Goal: Communication & Community: Participate in discussion

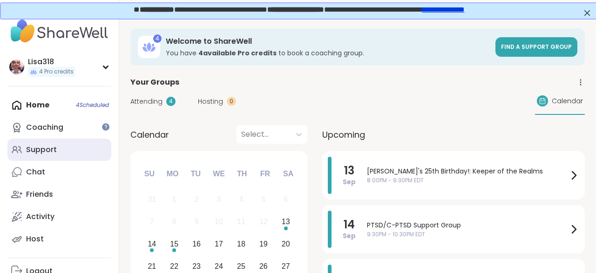
click at [49, 150] on div "Support" at bounding box center [41, 150] width 31 height 10
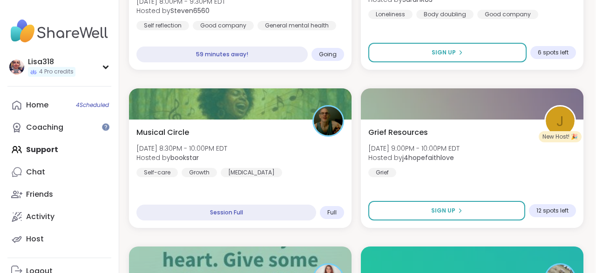
scroll to position [1060, 1]
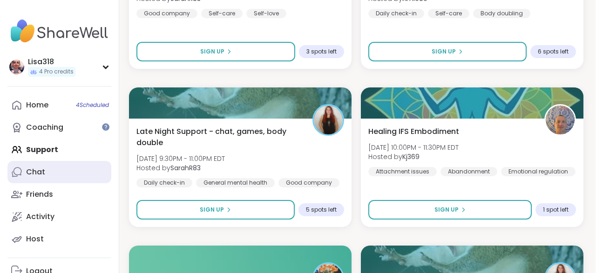
click at [61, 169] on link "Chat" at bounding box center [59, 172] width 104 height 22
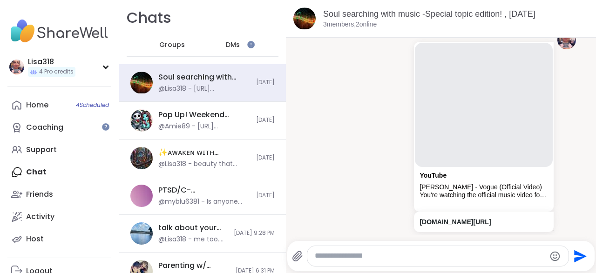
click at [179, 45] on span "Groups" at bounding box center [172, 45] width 26 height 9
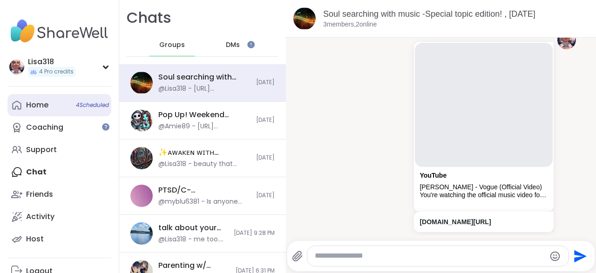
click at [105, 108] on span "4 Scheduled" at bounding box center [92, 104] width 33 height 7
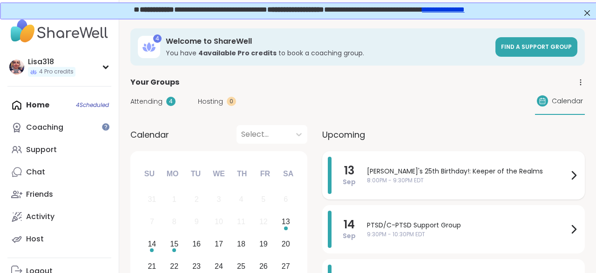
click at [489, 177] on span "8:00PM - 9:30PM EDT" at bounding box center [467, 180] width 201 height 8
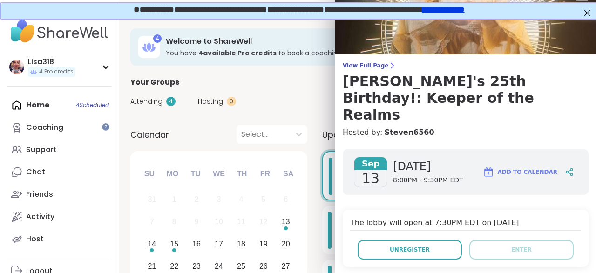
scroll to position [18, 0]
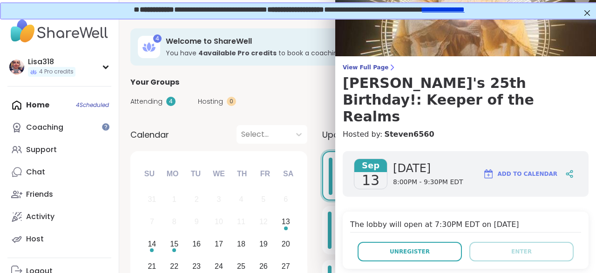
click at [524, 109] on div "View Full Page Alyssa's 25th Birthday!: Keeper of the Realms Hosted by: Steven6…" at bounding box center [465, 102] width 261 height 76
click at [490, 129] on h4 "Hosted by: Steven6560" at bounding box center [466, 134] width 246 height 11
click at [472, 129] on h4 "Hosted by: Steven6560" at bounding box center [466, 134] width 246 height 11
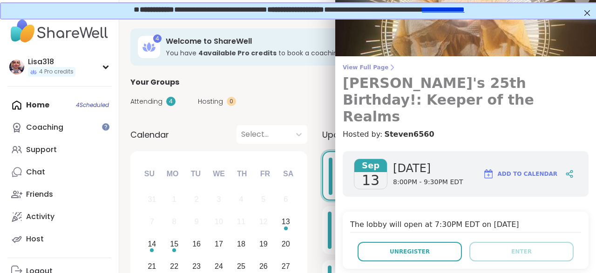
click at [384, 75] on h3 "[PERSON_NAME]'s 25th Birthday!: Keeper of the Realms" at bounding box center [466, 100] width 246 height 50
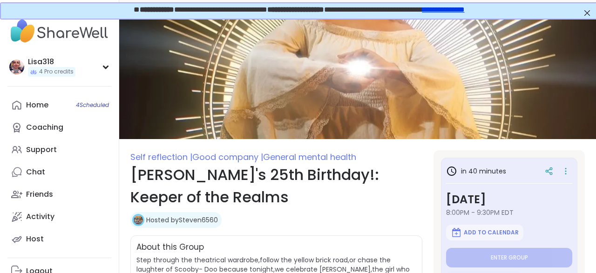
click at [585, 18] on img at bounding box center [357, 78] width 477 height 122
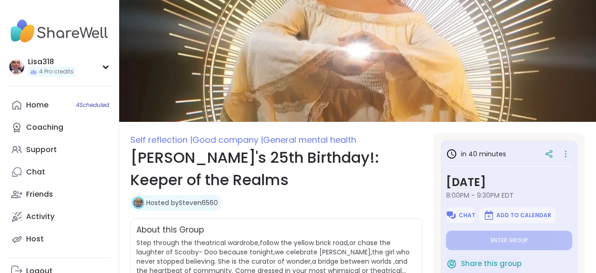
type textarea "*"
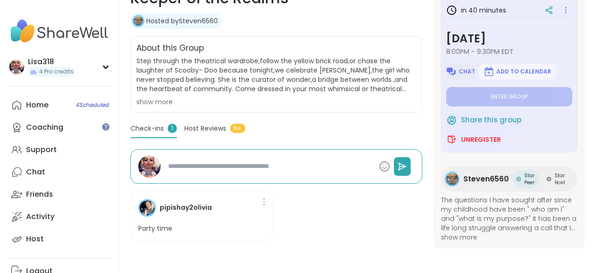
click at [460, 74] on button "Chat" at bounding box center [460, 72] width 29 height 16
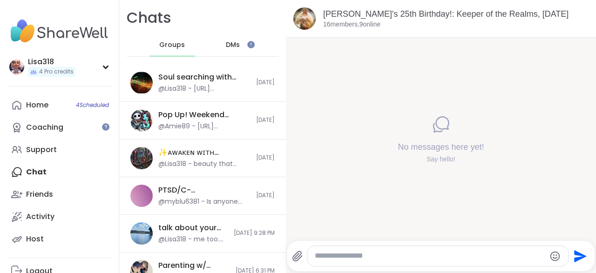
paste textarea "**********"
type textarea "**********"
click at [470, 252] on textarea "**********" at bounding box center [430, 256] width 231 height 10
click at [577, 257] on icon "Send" at bounding box center [580, 256] width 15 height 15
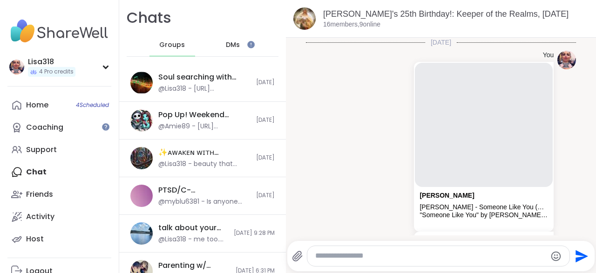
click at [319, 257] on textarea "Type your message" at bounding box center [430, 256] width 231 height 10
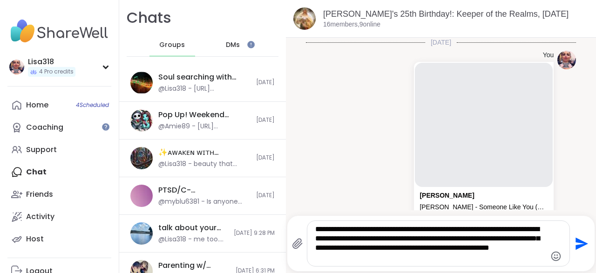
click at [554, 250] on div at bounding box center [556, 256] width 12 height 13
click at [383, 266] on div "**********" at bounding box center [438, 243] width 262 height 45
click at [381, 261] on textarea "**********" at bounding box center [430, 244] width 231 height 38
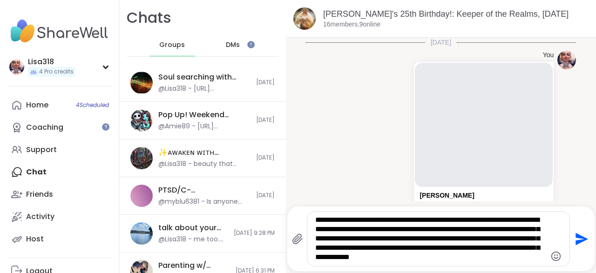
click at [383, 260] on textarea "**********" at bounding box center [430, 239] width 231 height 47
click at [512, 263] on textarea "**********" at bounding box center [430, 239] width 231 height 47
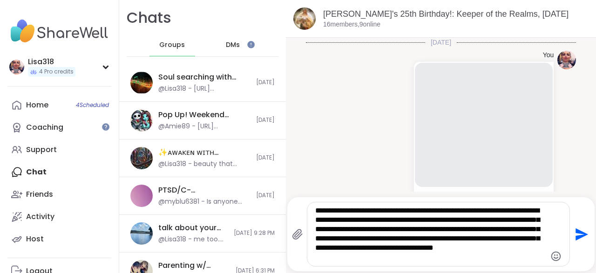
click at [541, 253] on textarea "**********" at bounding box center [430, 234] width 231 height 56
click at [396, 260] on textarea "**********" at bounding box center [430, 234] width 231 height 56
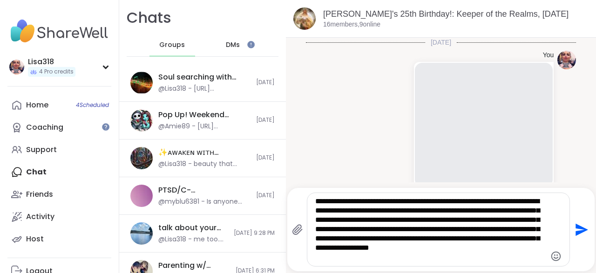
type textarea "**********"
click at [575, 237] on icon "Send" at bounding box center [580, 230] width 15 height 15
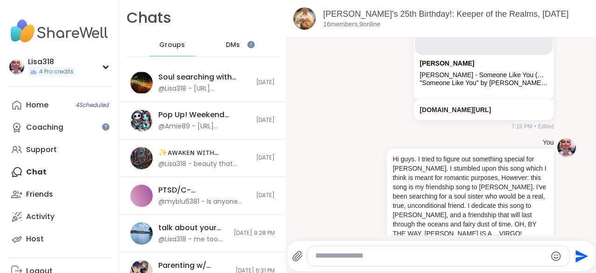
scroll to position [145, 0]
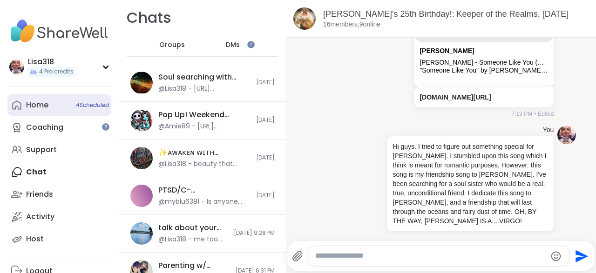
click at [96, 109] on link "Home 4 Scheduled" at bounding box center [59, 105] width 104 height 22
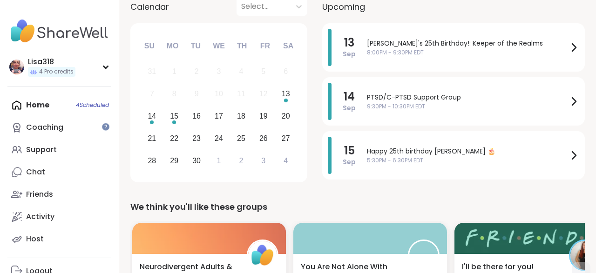
scroll to position [128, 0]
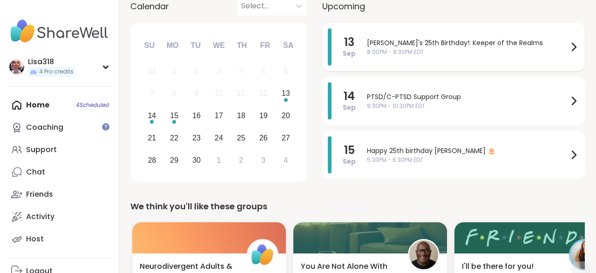
click at [383, 43] on span "[PERSON_NAME]'s 25th Birthday!: Keeper of the Realms" at bounding box center [467, 43] width 201 height 10
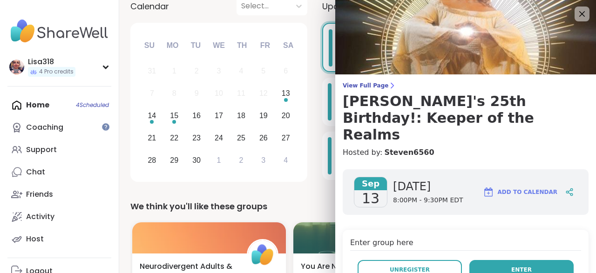
click at [540, 260] on button "Enter" at bounding box center [521, 270] width 104 height 20
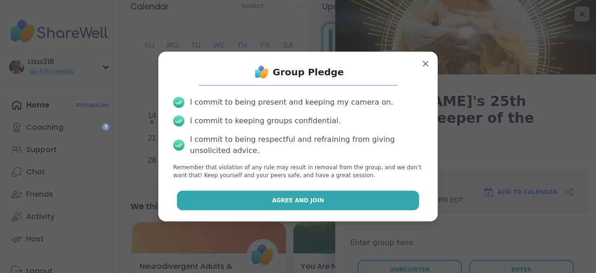
click at [341, 197] on button "Agree and Join" at bounding box center [298, 201] width 243 height 20
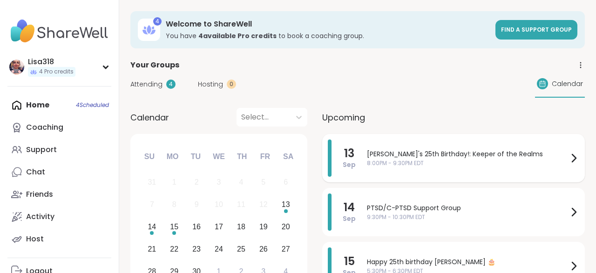
click at [402, 157] on span "[PERSON_NAME]'s 25th Birthday!: Keeper of the Realms" at bounding box center [467, 154] width 201 height 10
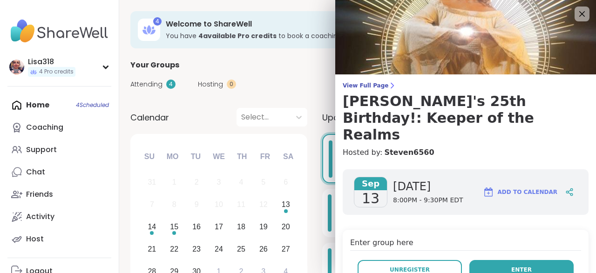
click at [519, 266] on span "Enter" at bounding box center [521, 270] width 20 height 8
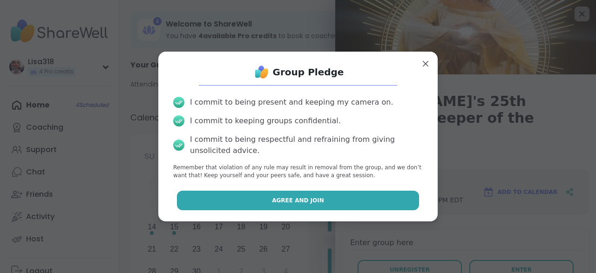
click at [382, 203] on button "Agree and Join" at bounding box center [298, 201] width 243 height 20
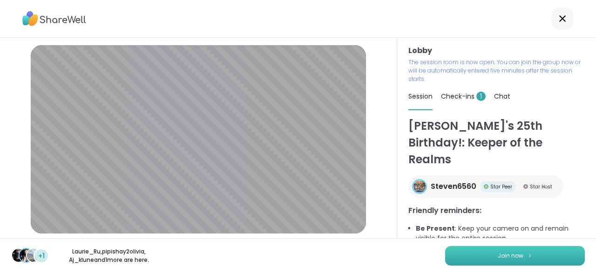
click at [554, 251] on button "Join now" at bounding box center [515, 256] width 140 height 20
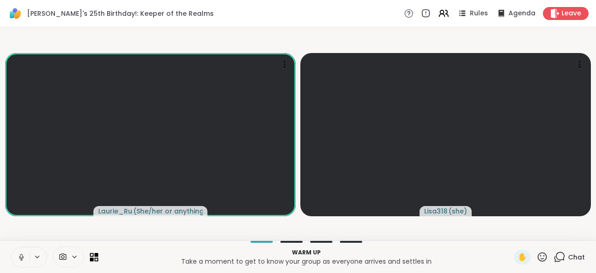
click at [20, 258] on icon at bounding box center [21, 257] width 8 height 8
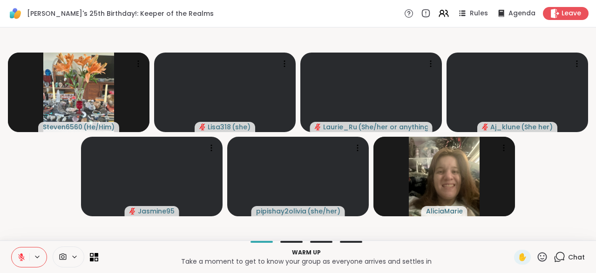
click at [561, 257] on icon at bounding box center [560, 257] width 12 height 12
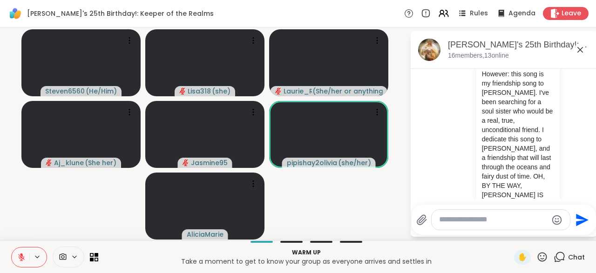
scroll to position [314, 0]
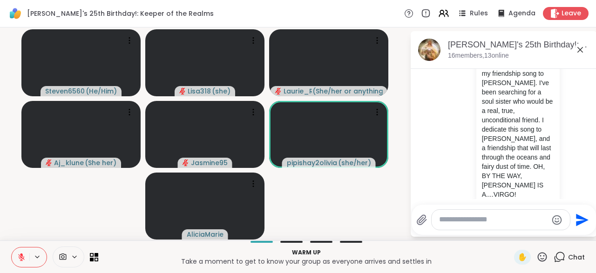
click at [584, 53] on icon at bounding box center [580, 49] width 11 height 11
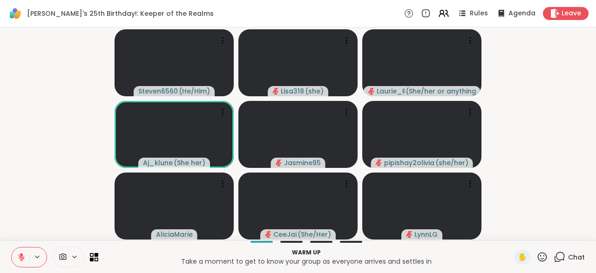
click at [21, 257] on icon at bounding box center [21, 257] width 7 height 7
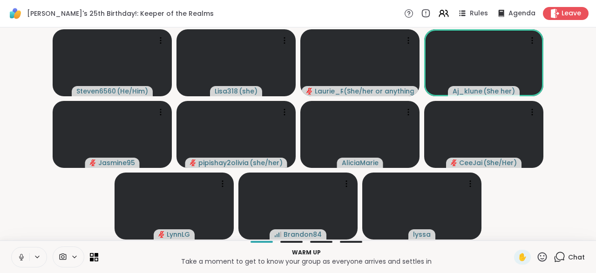
click at [12, 254] on button at bounding box center [21, 258] width 18 height 20
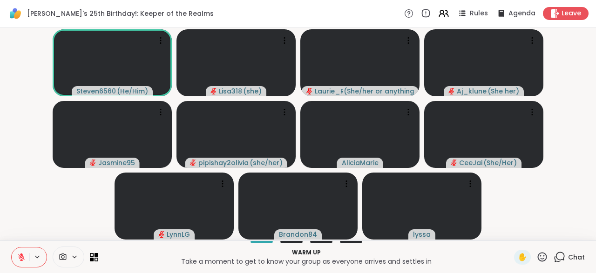
click at [561, 264] on div "Chat" at bounding box center [569, 257] width 31 height 15
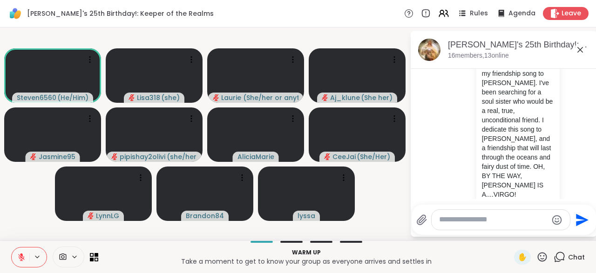
click at [445, 223] on textarea "Type your message" at bounding box center [493, 220] width 108 height 10
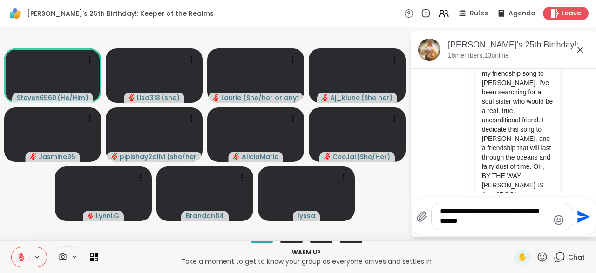
type textarea "**********"
click at [582, 223] on icon "Send" at bounding box center [582, 217] width 15 height 15
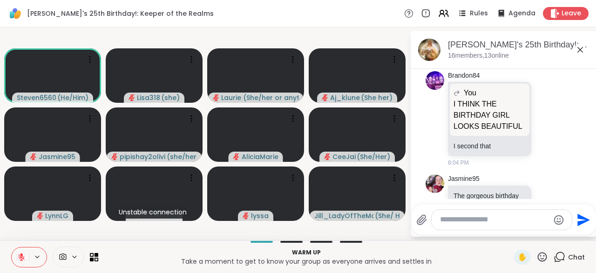
scroll to position [584, 0]
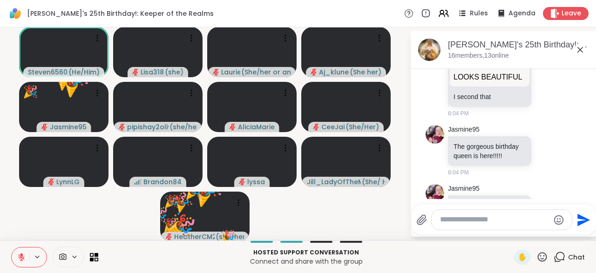
click at [25, 254] on icon at bounding box center [21, 257] width 8 height 8
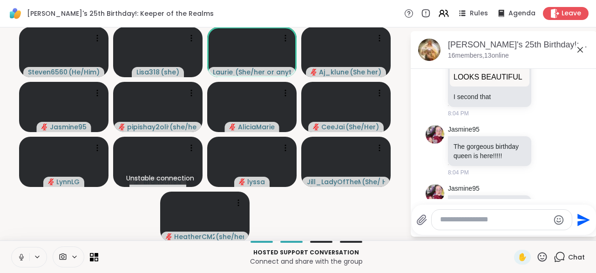
click at [19, 255] on icon at bounding box center [21, 257] width 8 height 8
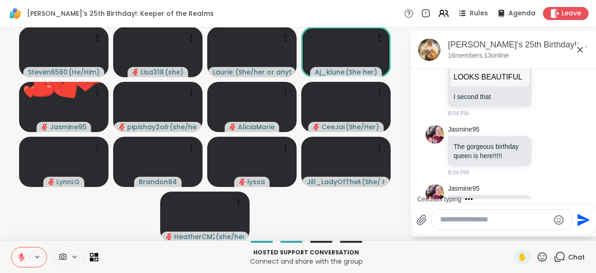
click at [457, 229] on div at bounding box center [502, 220] width 140 height 20
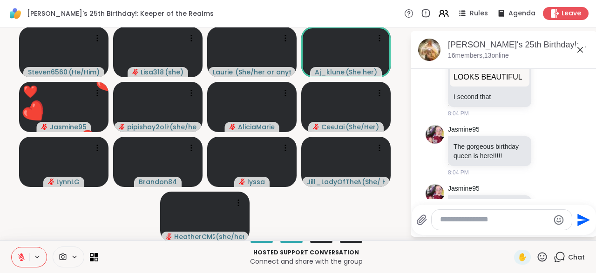
click at [468, 221] on textarea "Type your message" at bounding box center [494, 220] width 109 height 10
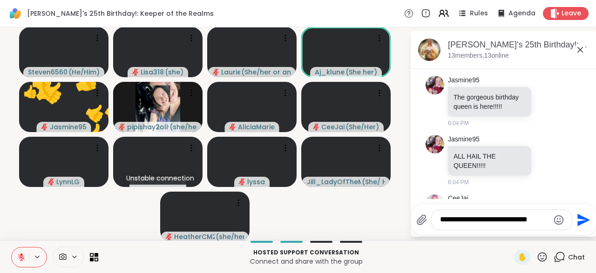
type textarea "**********"
click at [580, 226] on icon "Send" at bounding box center [582, 220] width 15 height 15
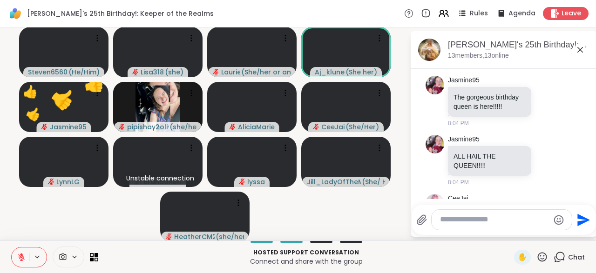
scroll to position [692, 0]
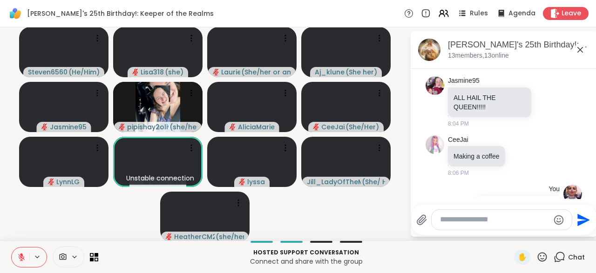
click at [543, 263] on icon at bounding box center [542, 257] width 12 height 12
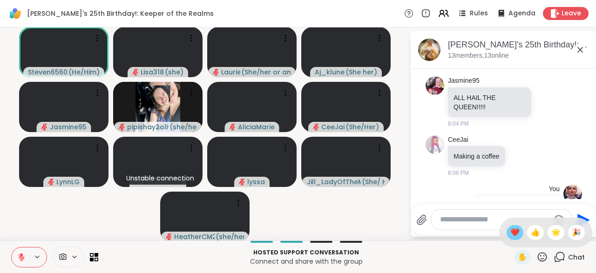
click at [511, 237] on span "❤️" at bounding box center [514, 232] width 9 height 11
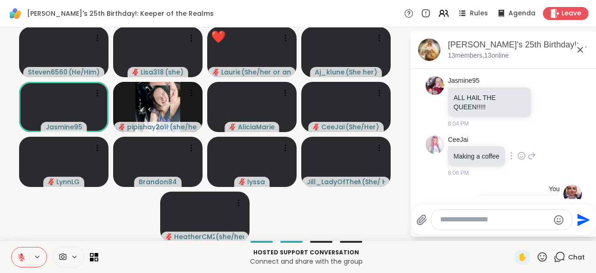
click at [514, 150] on div at bounding box center [511, 155] width 8 height 11
click at [531, 150] on icon at bounding box center [531, 155] width 8 height 11
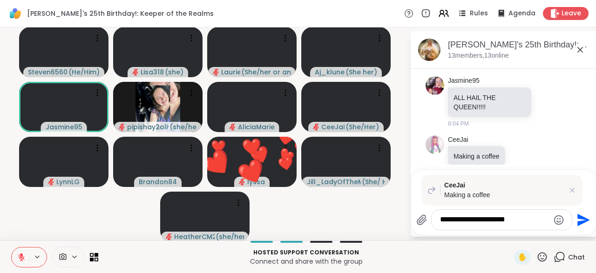
type textarea "**********"
click at [579, 228] on icon "Send" at bounding box center [582, 220] width 15 height 15
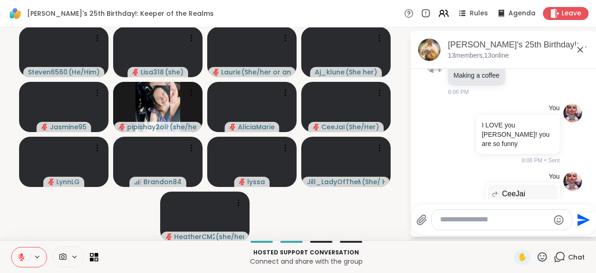
scroll to position [831, 0]
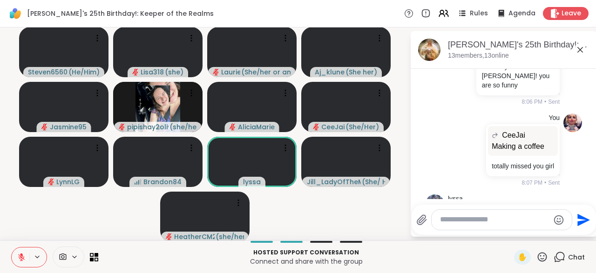
click at [541, 215] on div at bounding box center [537, 220] width 8 height 11
click at [549, 221] on icon at bounding box center [547, 221] width 3 height 1
click at [473, 201] on div "Select Reaction: Heart" at bounding box center [473, 205] width 8 height 8
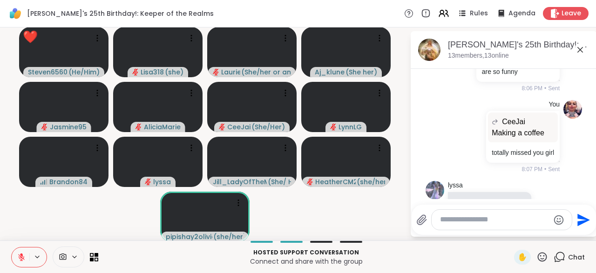
click at [546, 264] on div "✋" at bounding box center [531, 257] width 34 height 15
click at [542, 258] on icon at bounding box center [542, 257] width 12 height 12
click at [510, 237] on span "❤️" at bounding box center [514, 232] width 9 height 11
click at [461, 224] on textarea "Type your message" at bounding box center [494, 220] width 109 height 10
type textarea "*"
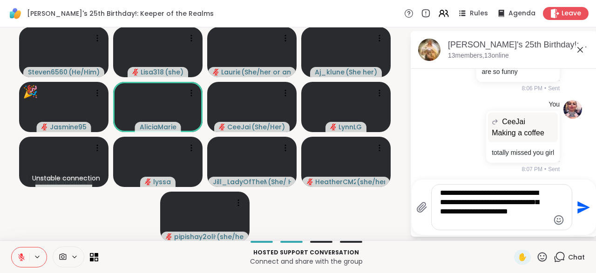
type textarea "**********"
click at [583, 220] on div "**********" at bounding box center [503, 207] width 175 height 46
click at [583, 214] on icon "Send" at bounding box center [582, 207] width 15 height 15
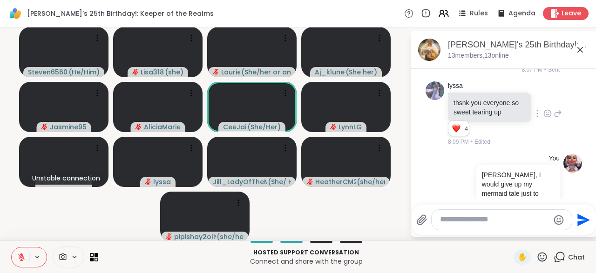
scroll to position [994, 0]
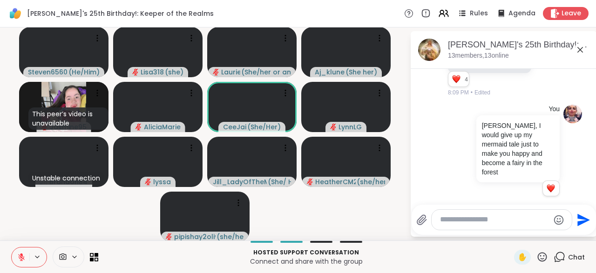
click at [539, 258] on icon at bounding box center [542, 256] width 9 height 9
click at [507, 238] on div "❤️" at bounding box center [515, 232] width 17 height 15
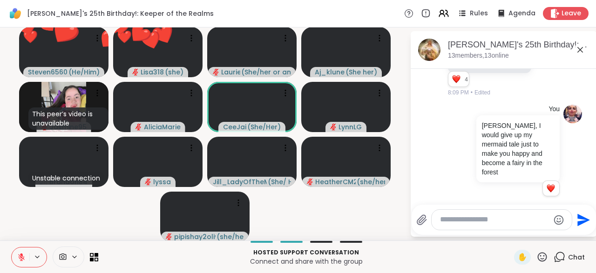
click at [543, 259] on icon at bounding box center [542, 257] width 12 height 12
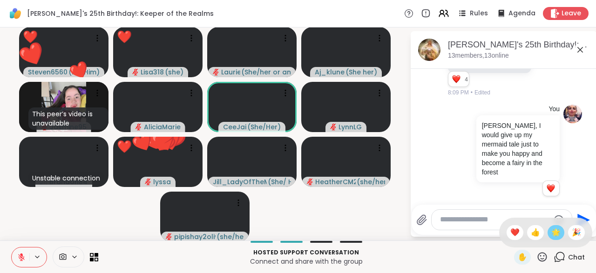
click at [554, 237] on span "🌟" at bounding box center [555, 232] width 9 height 11
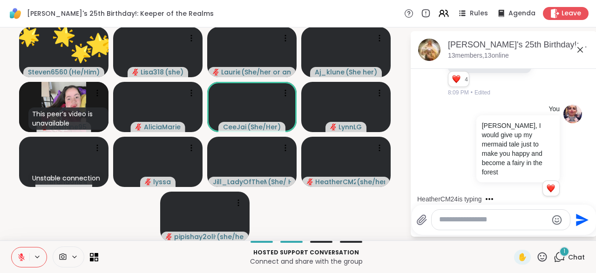
scroll to position [1075, 0]
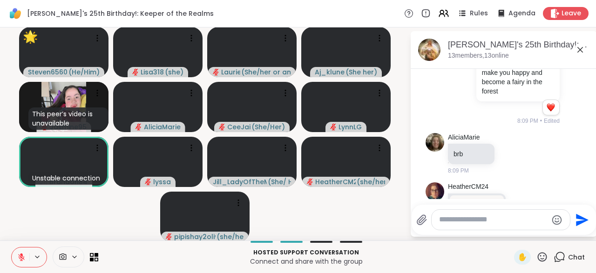
click at [519, 216] on icon at bounding box center [522, 219] width 7 height 7
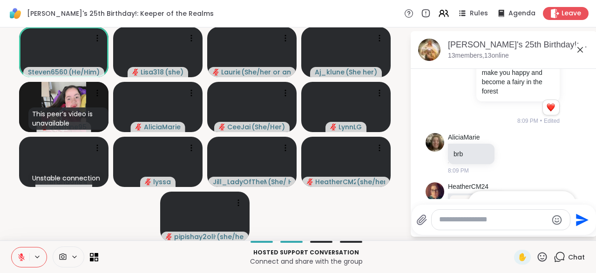
click at [523, 200] on div "Select Reaction: Heart" at bounding box center [522, 204] width 8 height 8
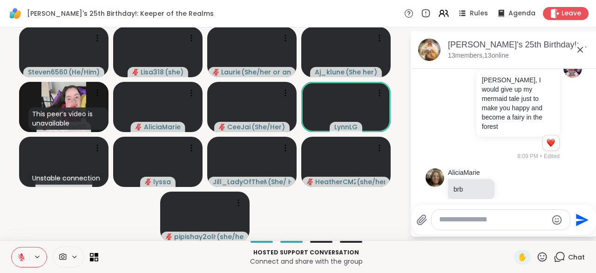
scroll to position [1088, 0]
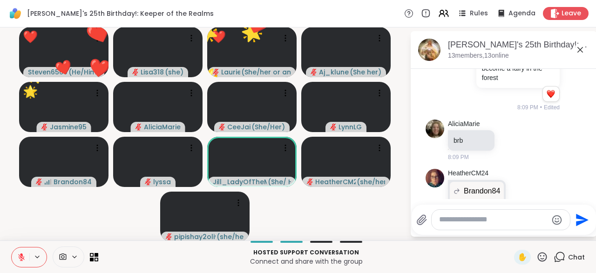
click at [559, 223] on icon "Emoji picker" at bounding box center [556, 220] width 11 height 11
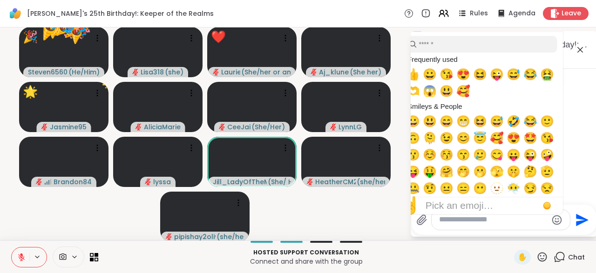
click at [558, 226] on icon "Emoji picker" at bounding box center [556, 220] width 11 height 11
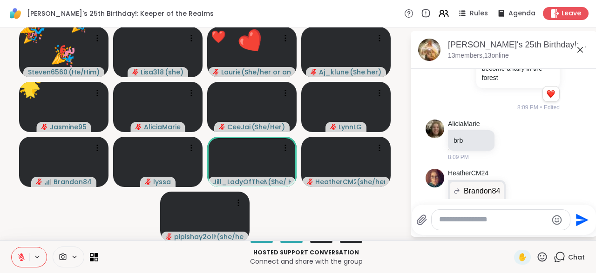
click at [526, 169] on div "HeatherCM24 Brandon84 I second that I second that i third that!! 1 1 8:10 PM • …" at bounding box center [492, 212] width 88 height 87
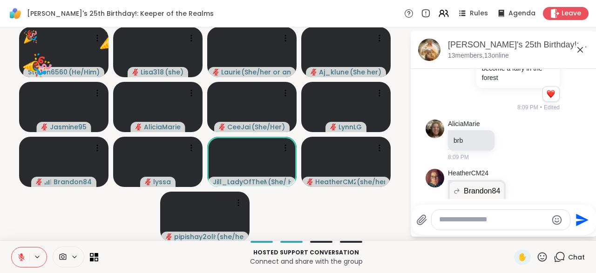
click at [516, 207] on div at bounding box center [521, 212] width 29 height 11
click at [525, 208] on icon at bounding box center [522, 212] width 8 height 9
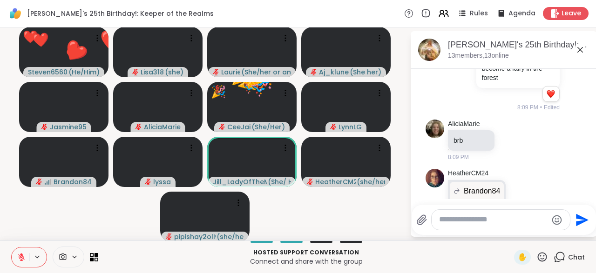
click at [523, 193] on div "Select Reaction: Heart" at bounding box center [522, 197] width 8 height 8
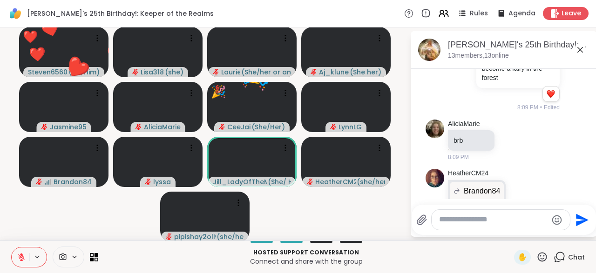
scroll to position [1075, 0]
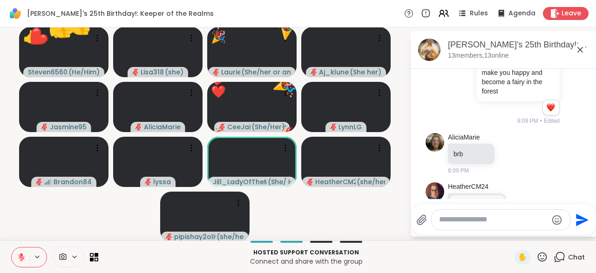
click at [519, 216] on icon at bounding box center [522, 219] width 7 height 7
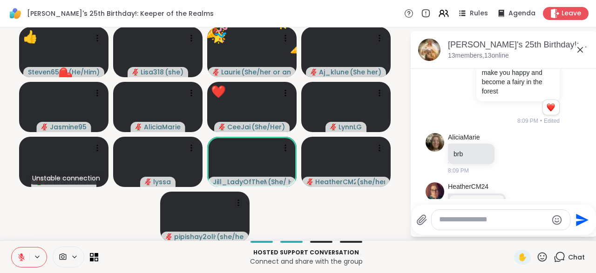
click at [522, 200] on div "Select Reaction: Heart" at bounding box center [522, 204] width 8 height 8
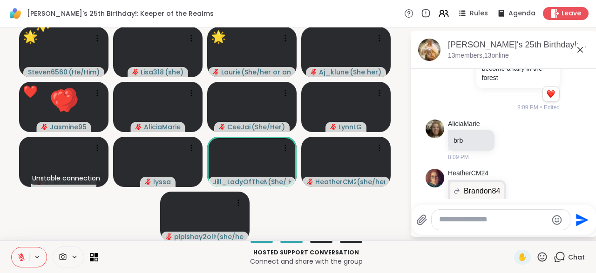
click at [553, 221] on icon "Emoji picker" at bounding box center [557, 220] width 10 height 10
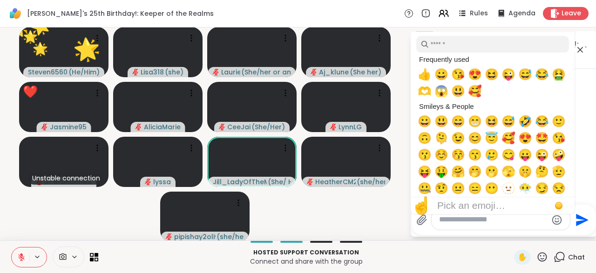
click at [545, 262] on icon at bounding box center [542, 257] width 12 height 12
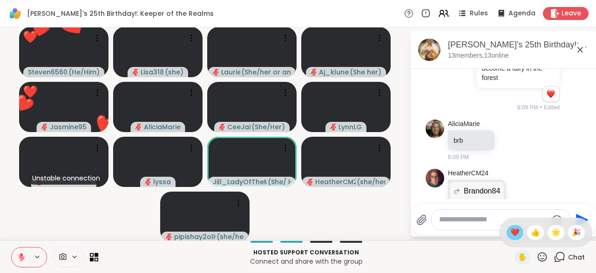
click at [510, 231] on span "❤️" at bounding box center [514, 232] width 9 height 11
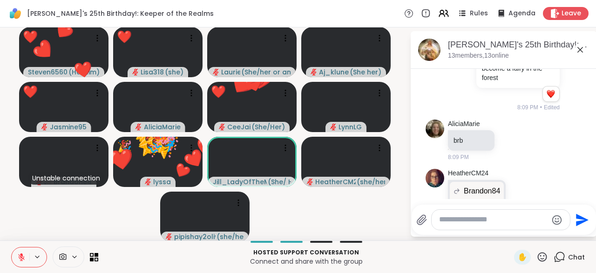
click at [540, 254] on icon at bounding box center [542, 256] width 9 height 9
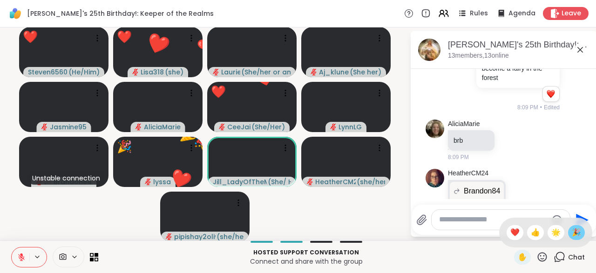
click at [583, 233] on div "🎉" at bounding box center [576, 232] width 17 height 15
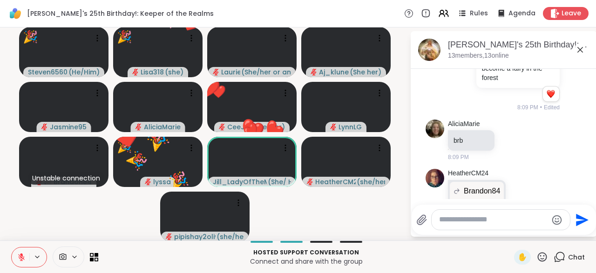
click at [542, 254] on icon at bounding box center [542, 257] width 12 height 12
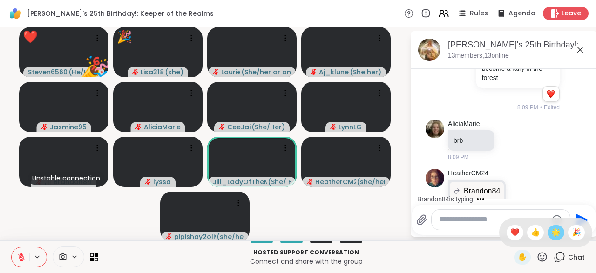
click at [553, 236] on span "🌟" at bounding box center [555, 232] width 9 height 11
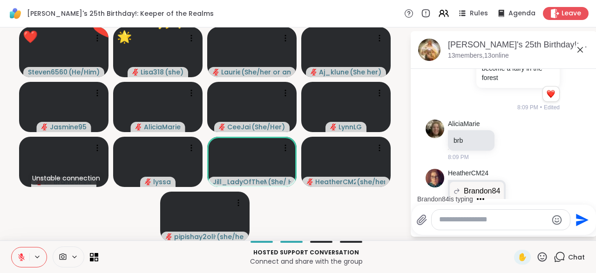
click at [542, 259] on icon at bounding box center [542, 256] width 9 height 9
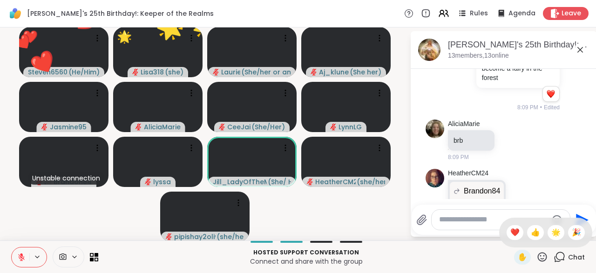
click at [512, 224] on div "✋ ❤️ 👍 🌟 🎉" at bounding box center [545, 233] width 93 height 30
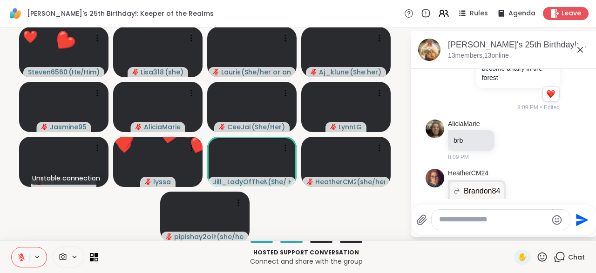
click at [547, 258] on icon at bounding box center [542, 256] width 9 height 9
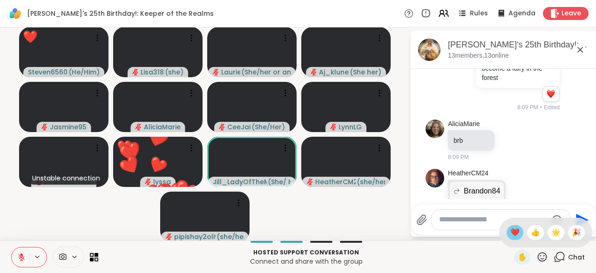
click at [510, 231] on span "❤️" at bounding box center [514, 232] width 9 height 11
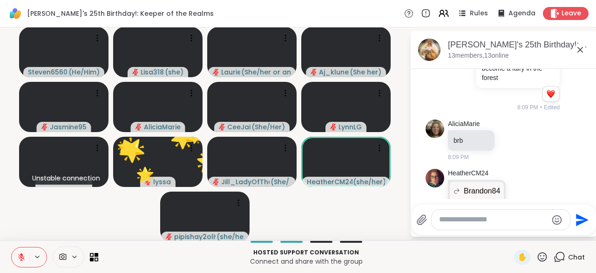
click at [463, 226] on div at bounding box center [501, 220] width 138 height 20
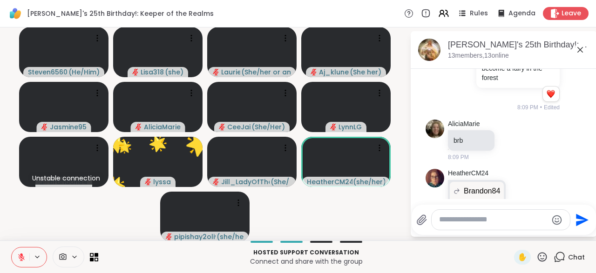
click at [457, 229] on div at bounding box center [501, 220] width 138 height 20
click at [448, 224] on textarea "Type your message" at bounding box center [493, 220] width 108 height 10
click at [447, 226] on div "**********" at bounding box center [502, 220] width 140 height 20
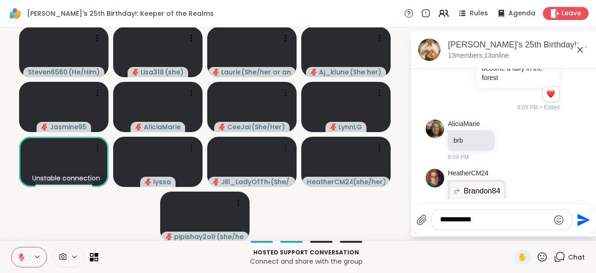
click at [484, 228] on div "**********" at bounding box center [502, 220] width 140 height 20
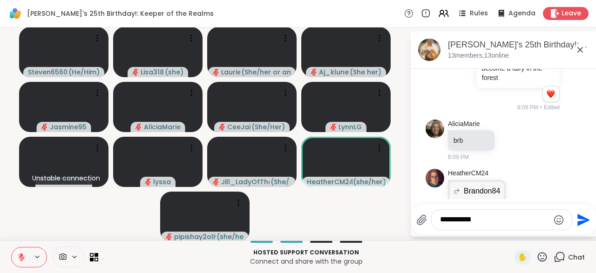
click at [481, 224] on textarea "**********" at bounding box center [494, 220] width 109 height 10
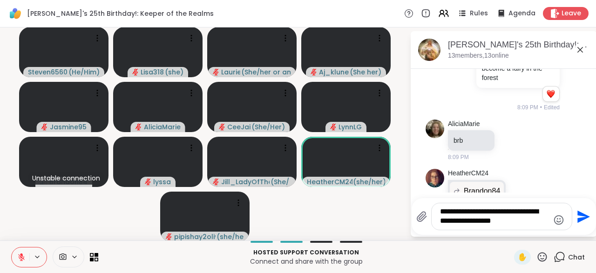
click at [577, 223] on icon "Send" at bounding box center [583, 216] width 13 height 13
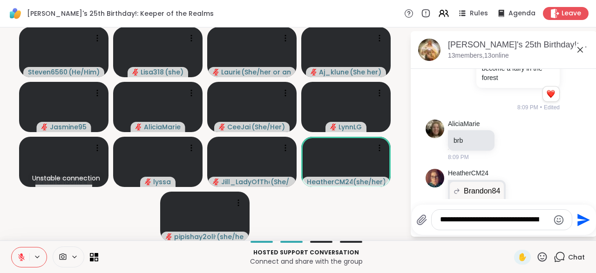
scroll to position [1156, 0]
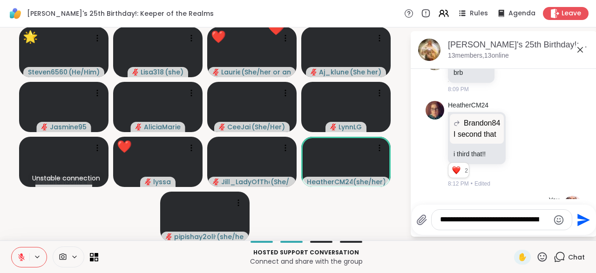
click at [544, 260] on icon at bounding box center [542, 257] width 12 height 12
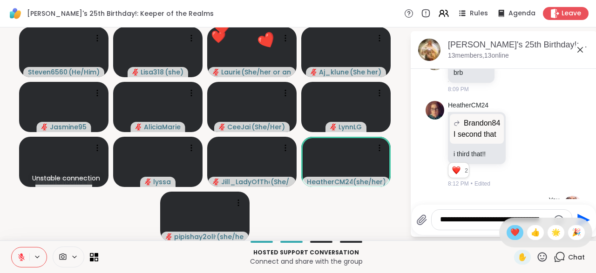
click at [510, 235] on span "❤️" at bounding box center [514, 232] width 9 height 11
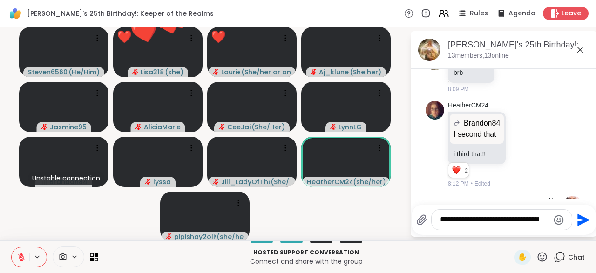
click at [544, 258] on icon at bounding box center [542, 257] width 12 height 12
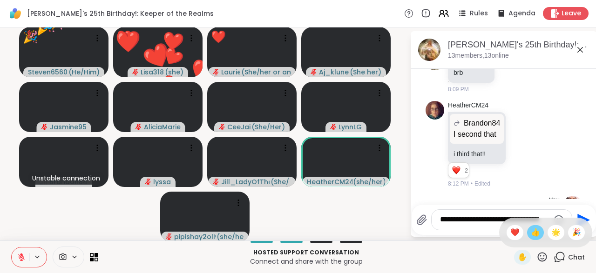
click at [535, 235] on span "👍" at bounding box center [535, 232] width 9 height 11
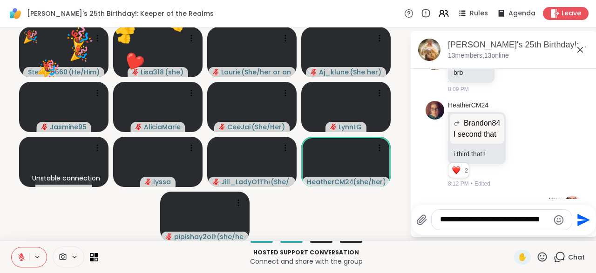
click at [542, 257] on icon at bounding box center [542, 257] width 12 height 12
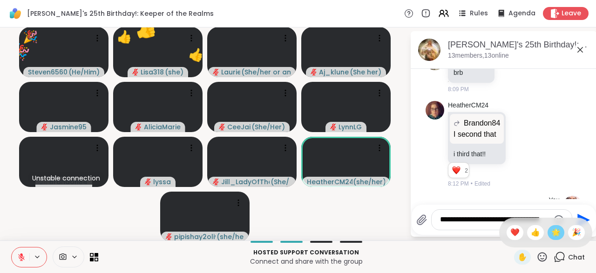
click at [558, 234] on span "🌟" at bounding box center [555, 232] width 9 height 11
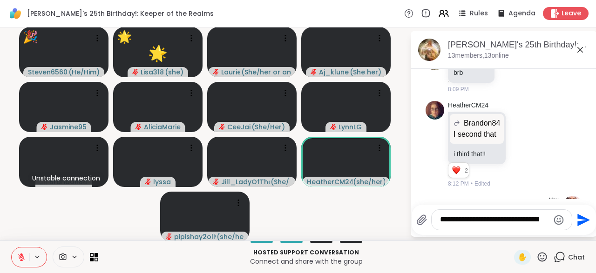
click at [544, 257] on icon at bounding box center [542, 257] width 12 height 12
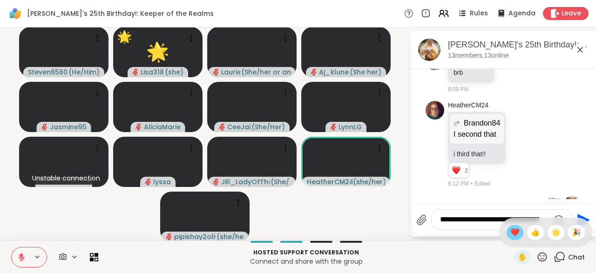
click at [514, 233] on span "❤️" at bounding box center [514, 232] width 9 height 11
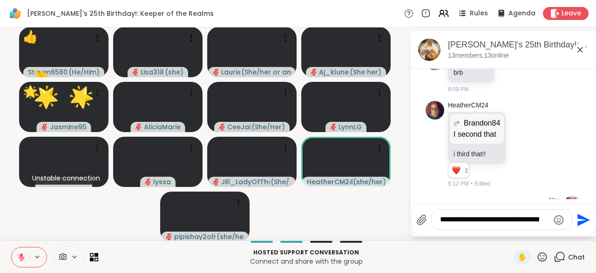
click at [556, 222] on icon "Emoji picker" at bounding box center [559, 220] width 10 height 10
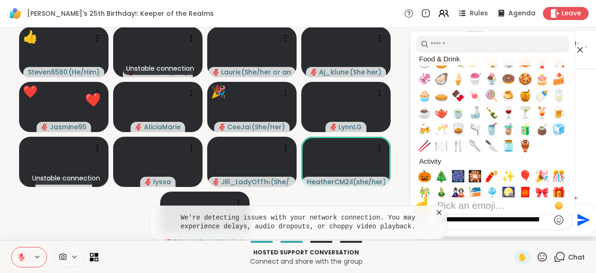
scroll to position [1508, 0]
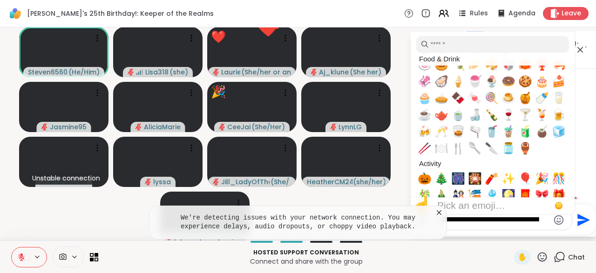
click at [461, 119] on span "🍵" at bounding box center [458, 114] width 14 height 13
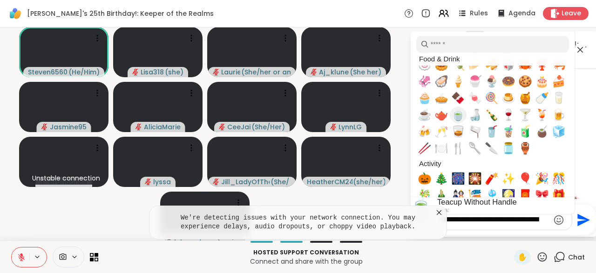
click at [438, 211] on icon at bounding box center [438, 212] width 9 height 9
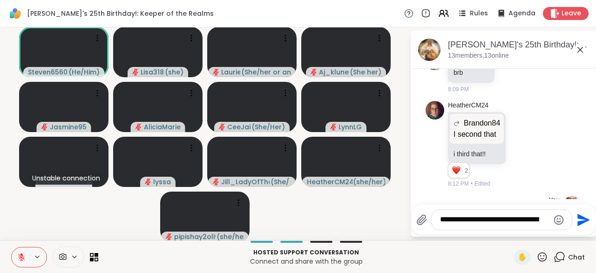
click at [463, 219] on textarea "**" at bounding box center [494, 220] width 109 height 10
type textarea "**"
click at [557, 226] on div at bounding box center [558, 220] width 11 height 13
click at [557, 223] on icon "Emoji picker" at bounding box center [559, 220] width 10 height 10
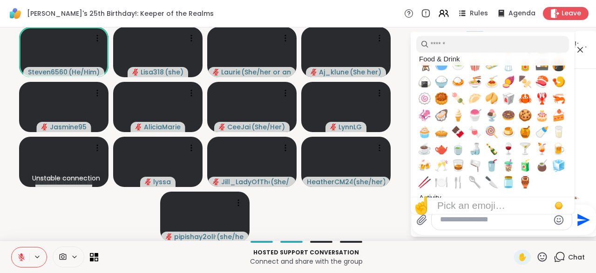
scroll to position [1466, 0]
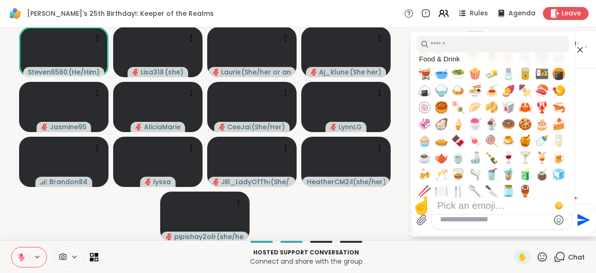
click at [544, 128] on span "🎂" at bounding box center [542, 124] width 14 height 13
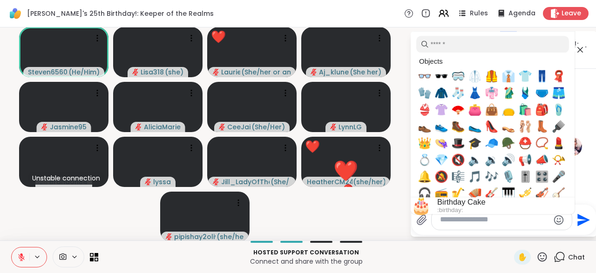
scroll to position [2224, 0]
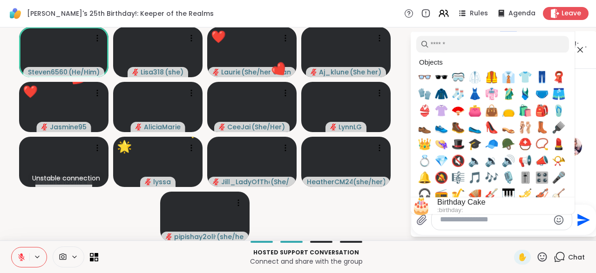
click at [490, 134] on span "👠" at bounding box center [492, 127] width 14 height 13
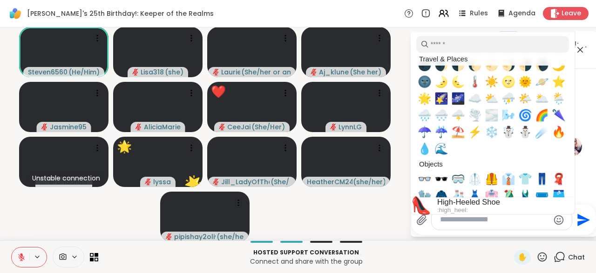
scroll to position [2120, 0]
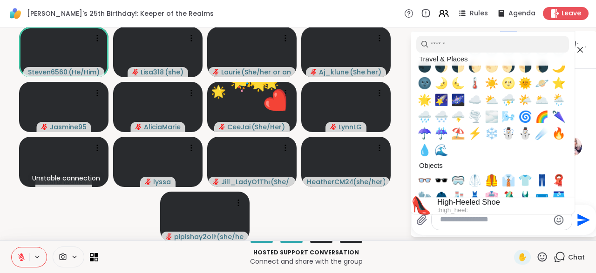
click at [542, 121] on span "🌈" at bounding box center [542, 116] width 14 height 13
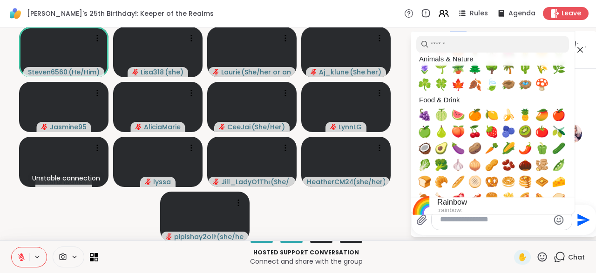
scroll to position [1304, 0]
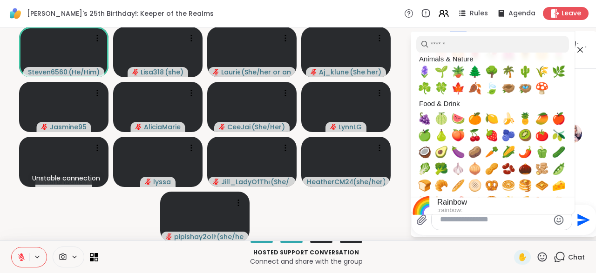
click at [541, 92] on span "🍄" at bounding box center [542, 88] width 14 height 13
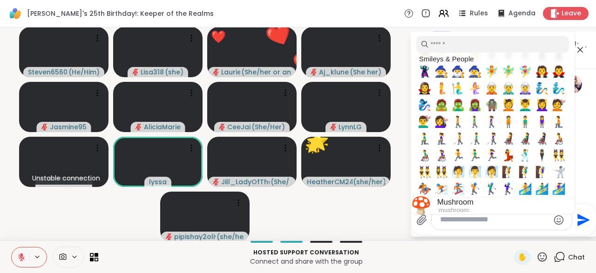
scroll to position [653, 0]
click at [492, 76] on span "🧚" at bounding box center [492, 72] width 14 height 13
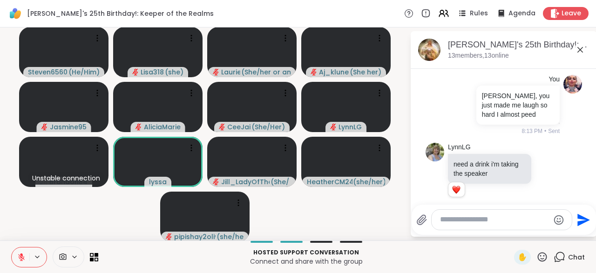
click at [579, 220] on icon "Send" at bounding box center [582, 220] width 15 height 15
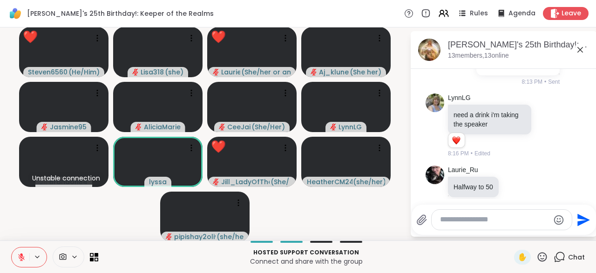
click at [543, 258] on icon at bounding box center [542, 257] width 12 height 12
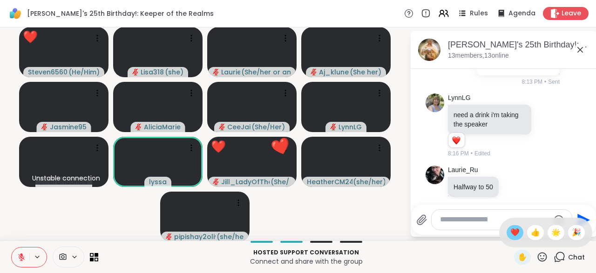
click at [512, 235] on span "❤️" at bounding box center [514, 232] width 9 height 11
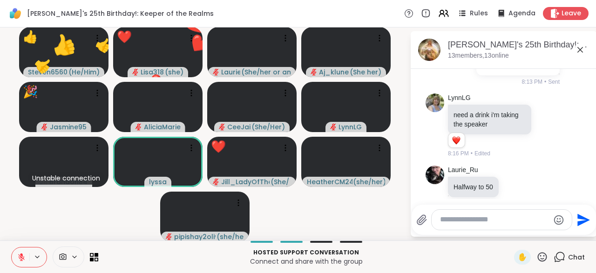
click at [542, 261] on icon at bounding box center [542, 257] width 12 height 12
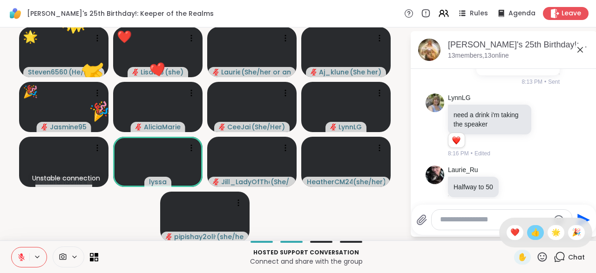
click at [535, 235] on span "👍" at bounding box center [535, 232] width 9 height 11
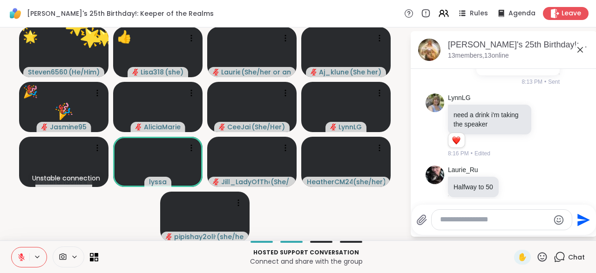
click at [541, 260] on icon at bounding box center [542, 257] width 12 height 12
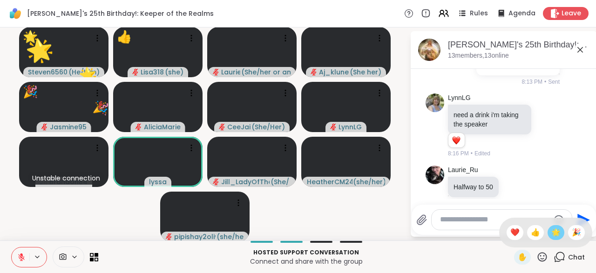
click at [558, 233] on span "🌟" at bounding box center [555, 232] width 9 height 11
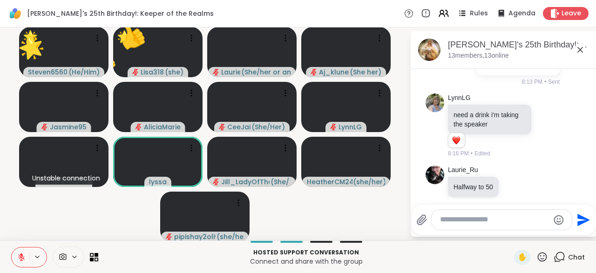
click at [544, 260] on icon at bounding box center [542, 257] width 12 height 12
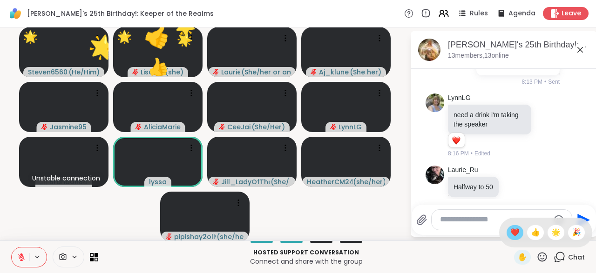
click at [511, 235] on span "❤️" at bounding box center [514, 232] width 9 height 11
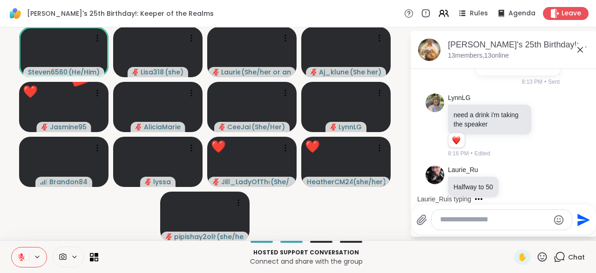
click at [545, 263] on icon at bounding box center [542, 257] width 12 height 12
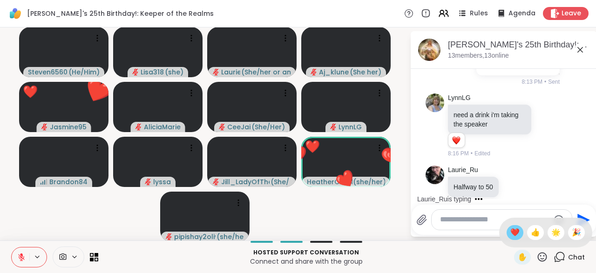
click at [510, 236] on span "❤️" at bounding box center [514, 232] width 9 height 11
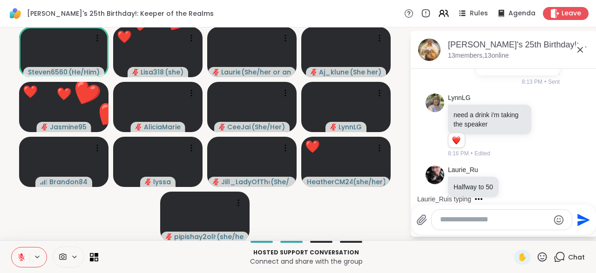
click at [544, 264] on div "✋" at bounding box center [531, 257] width 34 height 15
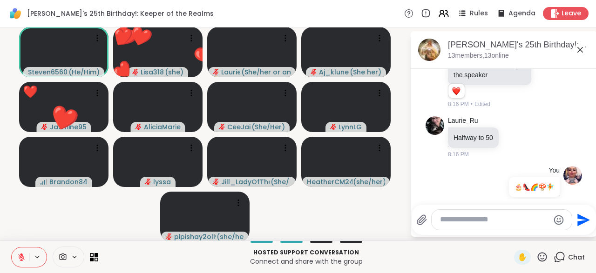
click at [542, 260] on icon at bounding box center [542, 257] width 12 height 12
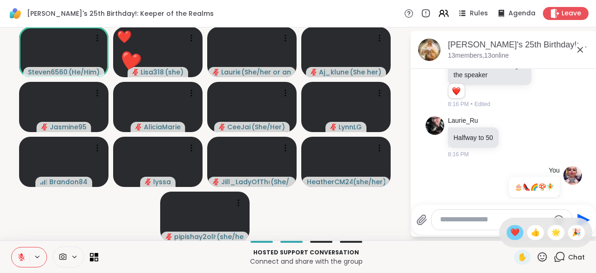
click at [513, 236] on span "❤️" at bounding box center [514, 232] width 9 height 11
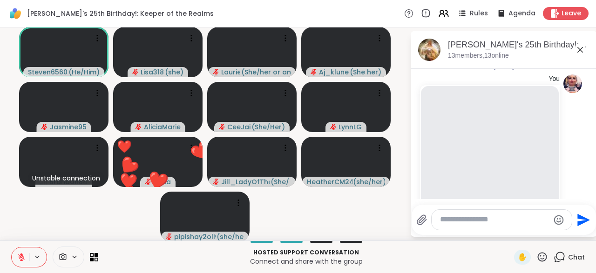
scroll to position [0, 0]
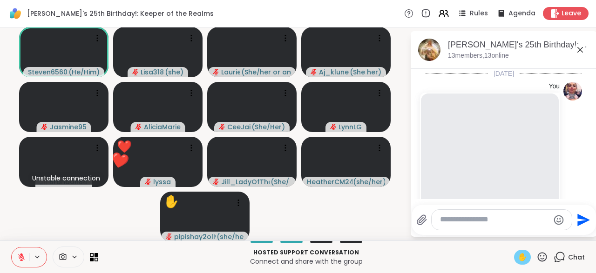
click at [521, 260] on span "✋" at bounding box center [522, 257] width 9 height 11
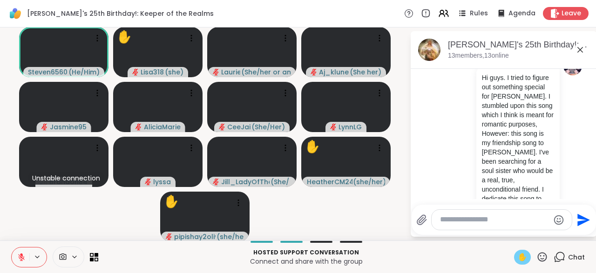
scroll to position [244, 0]
click at [17, 254] on icon at bounding box center [21, 257] width 8 height 8
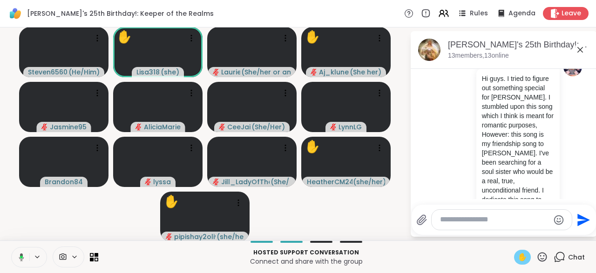
click at [525, 263] on span "✋" at bounding box center [522, 257] width 9 height 11
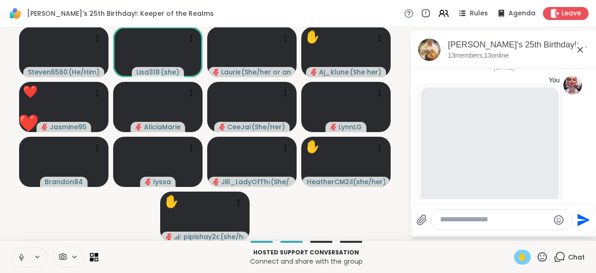
scroll to position [16, 0]
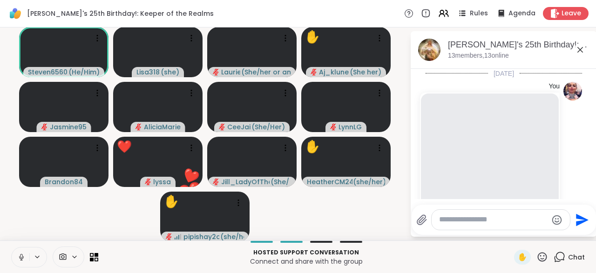
scroll to position [16, 0]
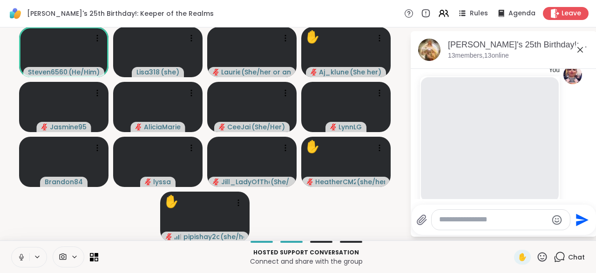
click at [21, 258] on icon at bounding box center [21, 256] width 2 height 4
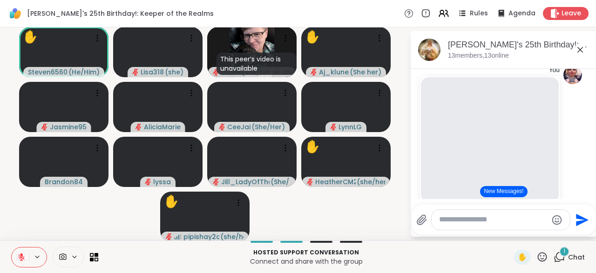
scroll to position [0, 0]
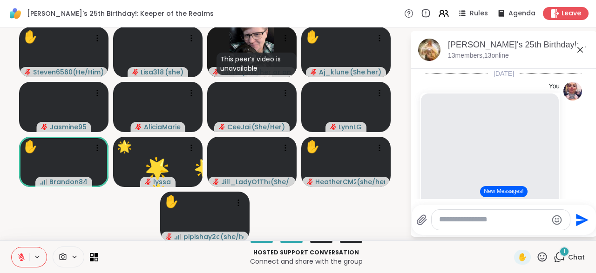
click at [17, 255] on icon at bounding box center [21, 257] width 8 height 8
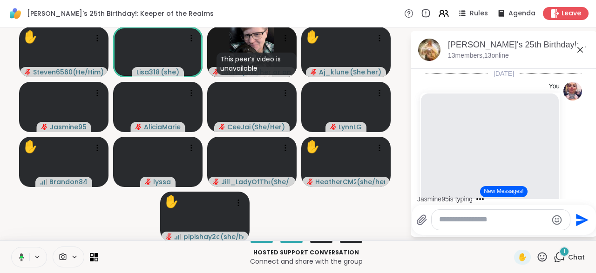
click at [22, 258] on icon at bounding box center [20, 257] width 8 height 8
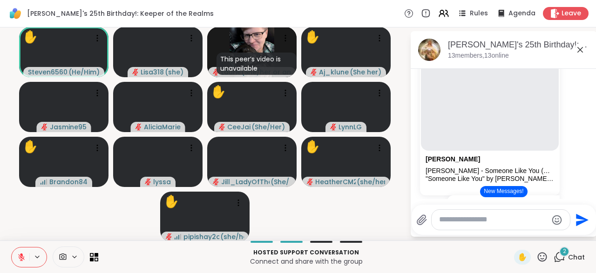
scroll to position [66, 0]
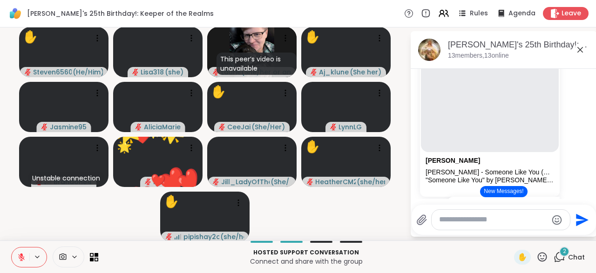
click at [553, 263] on div "✋ 2 Chat" at bounding box center [549, 257] width 71 height 15
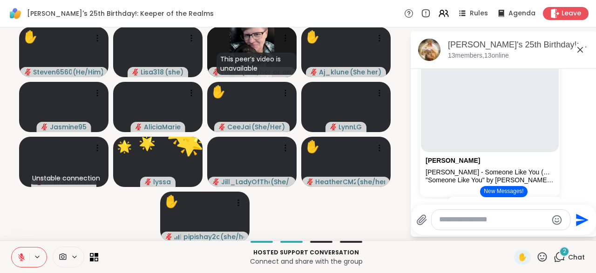
click at [543, 259] on icon at bounding box center [542, 256] width 9 height 9
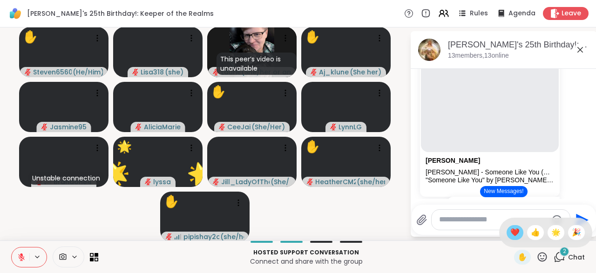
click at [510, 236] on span "❤️" at bounding box center [514, 232] width 9 height 11
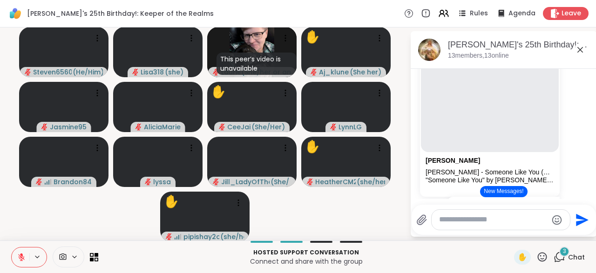
click at [544, 268] on div "Hosted support conversation Connect and share with the group ✋ 3 Chat" at bounding box center [298, 257] width 596 height 33
click at [541, 258] on icon at bounding box center [542, 257] width 12 height 12
click at [510, 231] on span "❤️" at bounding box center [514, 232] width 9 height 11
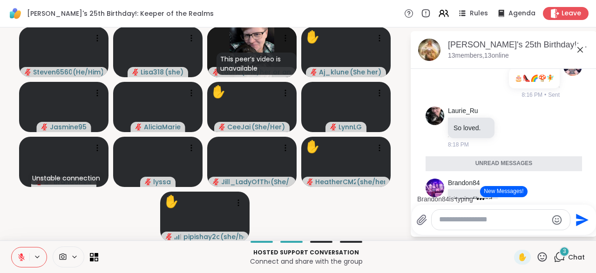
click at [542, 262] on icon at bounding box center [542, 256] width 9 height 9
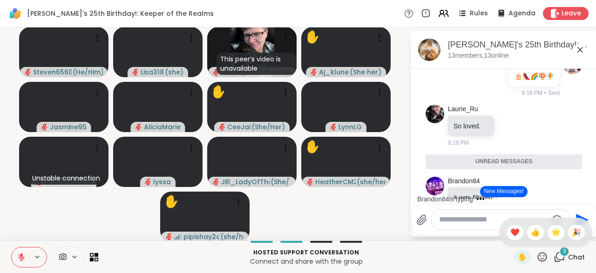
scroll to position [1488, 0]
click at [510, 234] on span "❤️" at bounding box center [514, 232] width 9 height 11
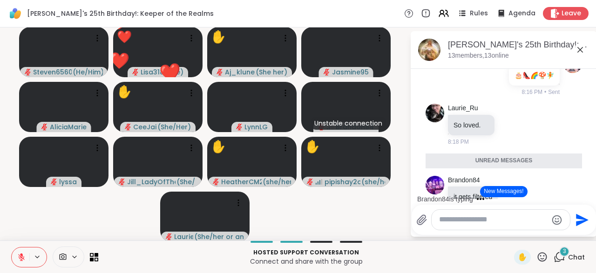
click at [542, 258] on icon at bounding box center [542, 257] width 12 height 12
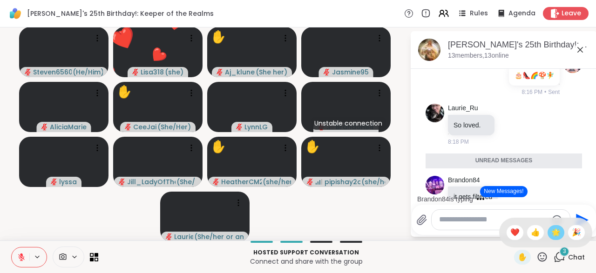
click at [555, 235] on span "🌟" at bounding box center [555, 232] width 9 height 11
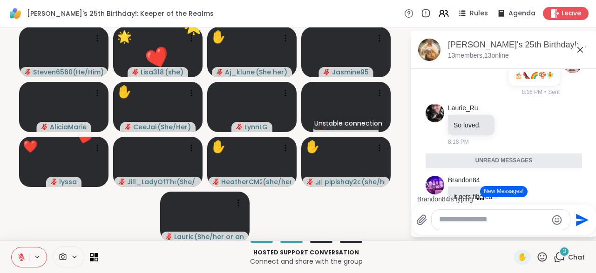
click at [543, 259] on icon at bounding box center [542, 256] width 9 height 9
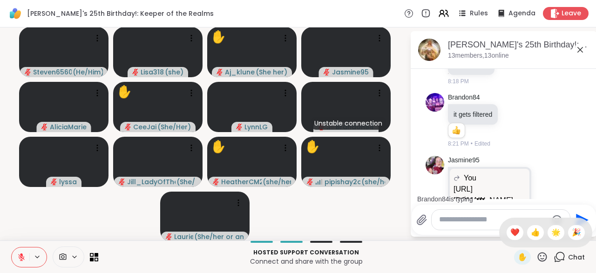
scroll to position [1549, 0]
click at [549, 193] on icon at bounding box center [547, 197] width 8 height 9
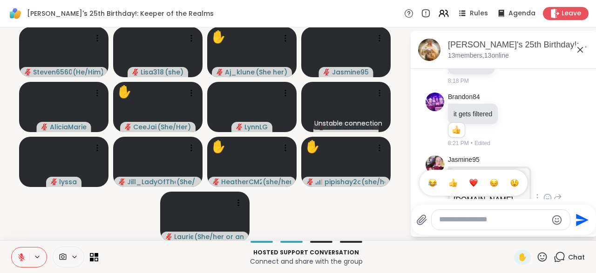
click at [473, 179] on div "Select Reaction: Heart" at bounding box center [473, 183] width 8 height 8
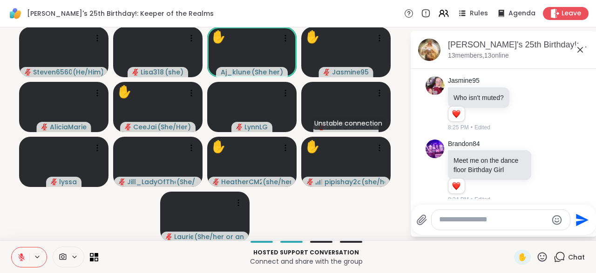
scroll to position [1747, 0]
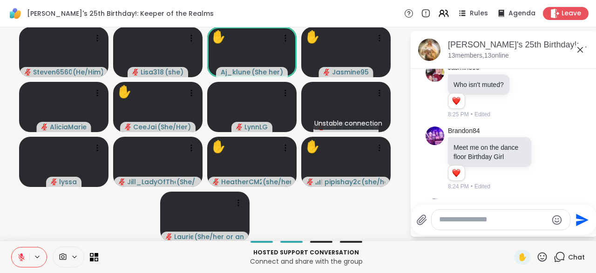
click at [542, 228] on div at bounding box center [547, 233] width 29 height 11
click at [562, 228] on icon at bounding box center [558, 233] width 8 height 11
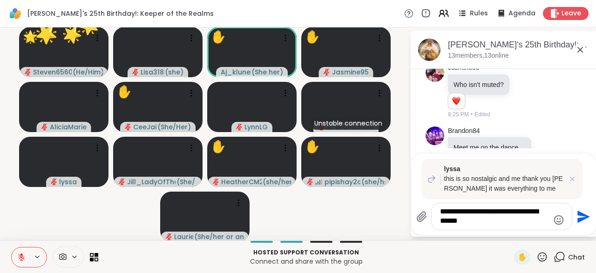
type textarea "**********"
click at [581, 221] on icon "Send" at bounding box center [582, 217] width 15 height 15
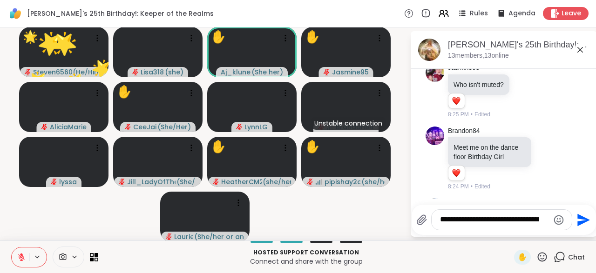
scroll to position [1859, 0]
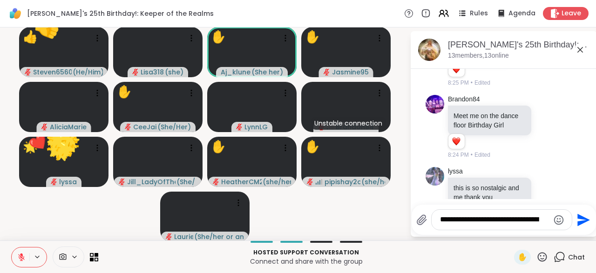
click at [466, 222] on textarea "**********" at bounding box center [494, 220] width 109 height 10
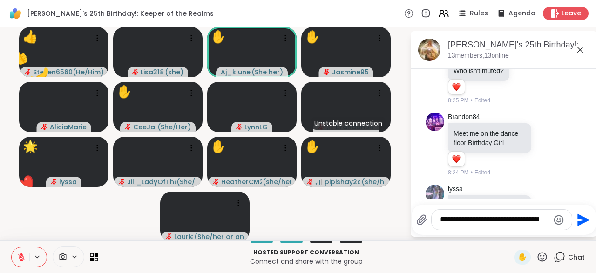
scroll to position [1760, 0]
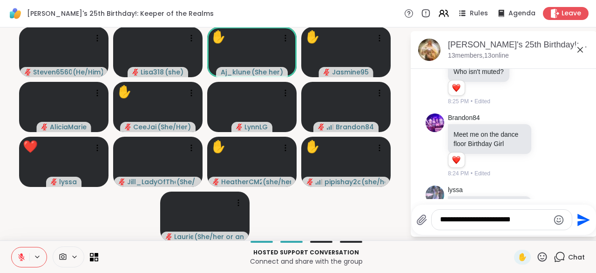
type textarea "**********"
click at [576, 228] on icon "Send" at bounding box center [582, 220] width 15 height 15
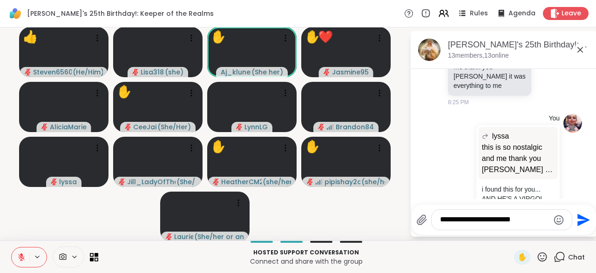
click at [577, 54] on icon at bounding box center [580, 49] width 11 height 11
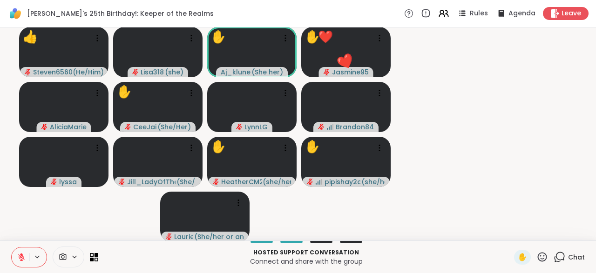
scroll to position [0, 0]
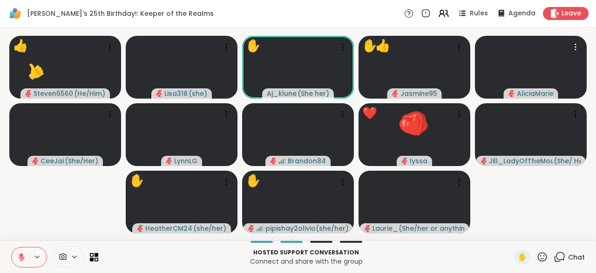
click at [547, 261] on icon at bounding box center [542, 257] width 12 height 12
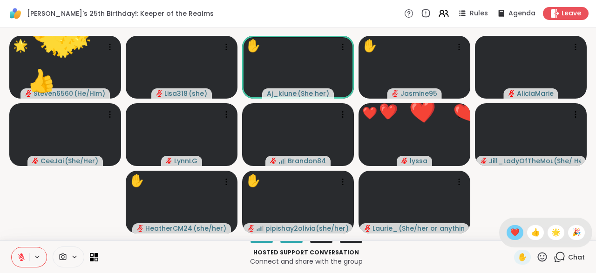
click at [512, 234] on span "❤️" at bounding box center [514, 232] width 9 height 11
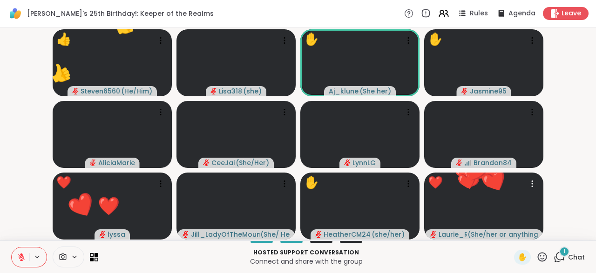
click at [545, 257] on icon at bounding box center [542, 256] width 9 height 9
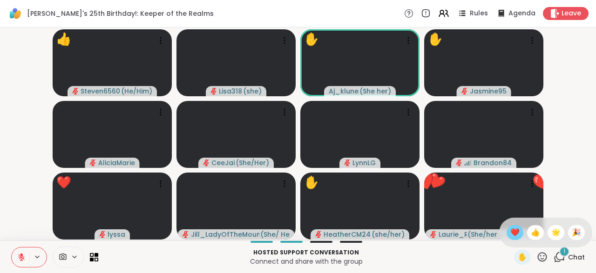
click at [510, 235] on span "❤️" at bounding box center [514, 232] width 9 height 11
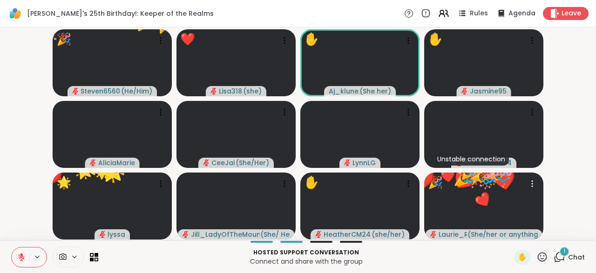
click at [541, 258] on icon at bounding box center [542, 257] width 12 height 12
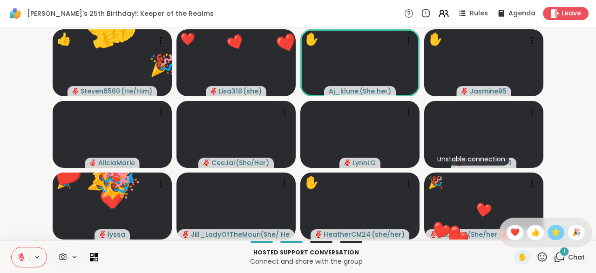
click at [557, 234] on span "🌟" at bounding box center [555, 232] width 9 height 11
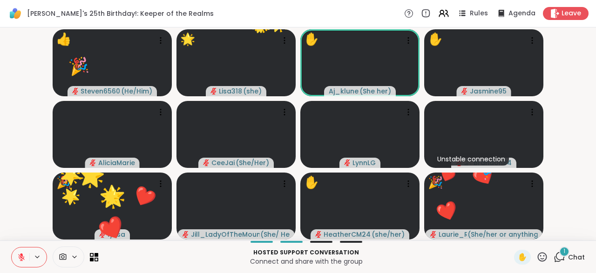
click at [542, 258] on icon at bounding box center [542, 257] width 12 height 12
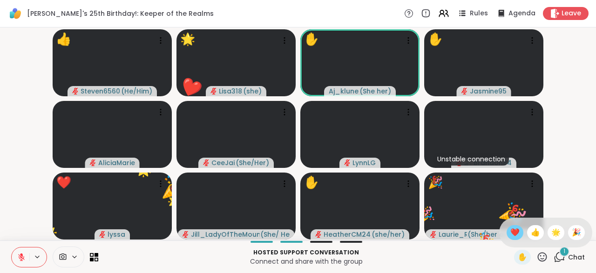
click at [512, 232] on span "❤️" at bounding box center [514, 232] width 9 height 11
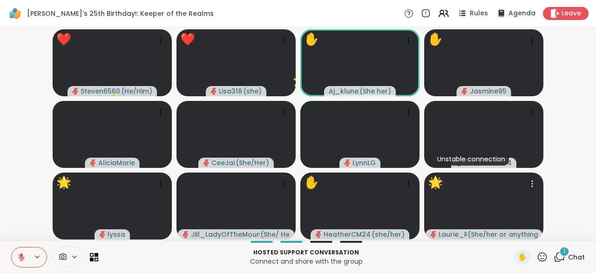
click at [542, 259] on icon at bounding box center [542, 256] width 9 height 9
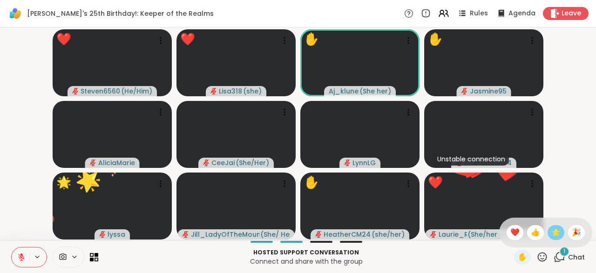
click at [555, 233] on span "🌟" at bounding box center [555, 232] width 9 height 11
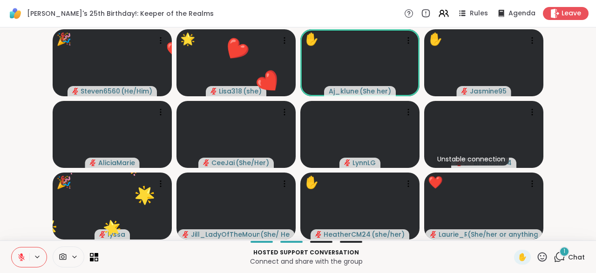
click at [542, 254] on icon at bounding box center [542, 257] width 12 height 12
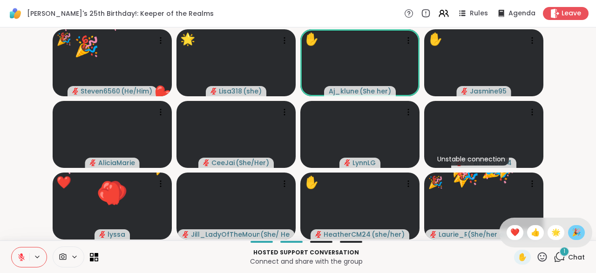
click at [576, 234] on span "🎉" at bounding box center [576, 232] width 9 height 11
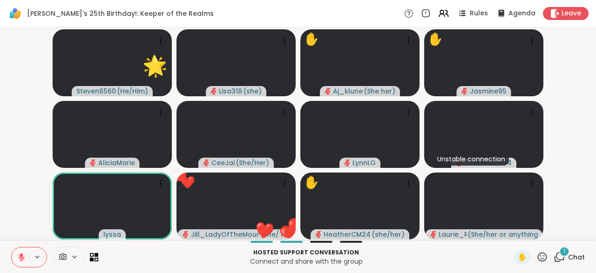
click at [564, 264] on div "1 Chat" at bounding box center [569, 257] width 31 height 15
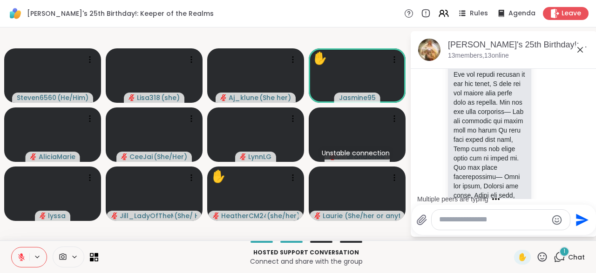
scroll to position [3197, 0]
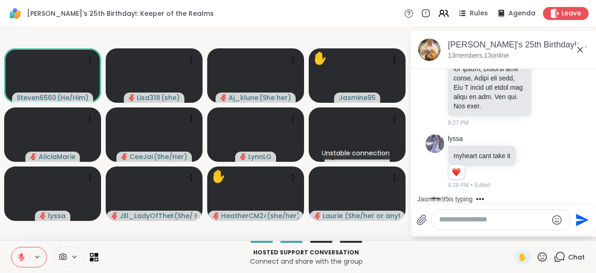
click at [557, 227] on div at bounding box center [501, 220] width 138 height 20
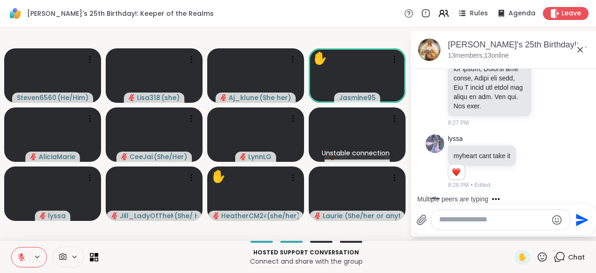
click at [537, 273] on icon at bounding box center [537, 277] width 1 height 7
click at [546, 272] on icon at bounding box center [547, 276] width 8 height 9
click at [473, 258] on div "Select Reaction: Heart" at bounding box center [473, 262] width 8 height 8
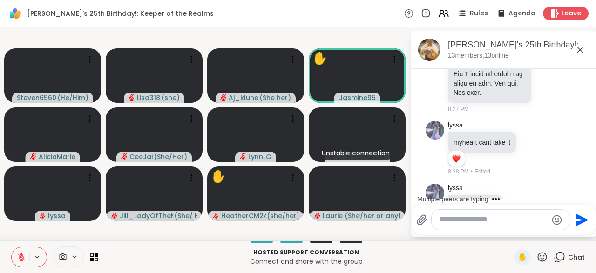
click at [509, 199] on div at bounding box center [508, 204] width 8 height 11
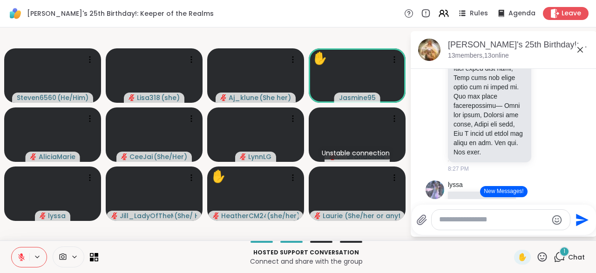
scroll to position [3221, 0]
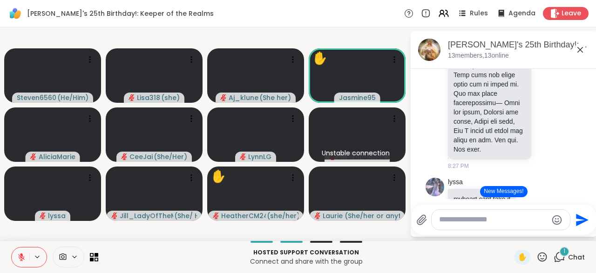
click at [508, 256] on div at bounding box center [508, 261] width 8 height 11
click at [518, 257] on icon at bounding box center [518, 261] width 8 height 9
click at [518, 243] on div "Select Reaction: Heart" at bounding box center [518, 247] width 8 height 8
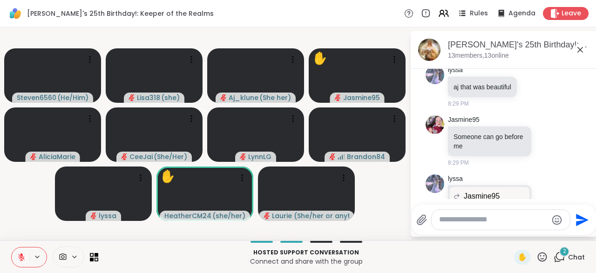
scroll to position [3657, 0]
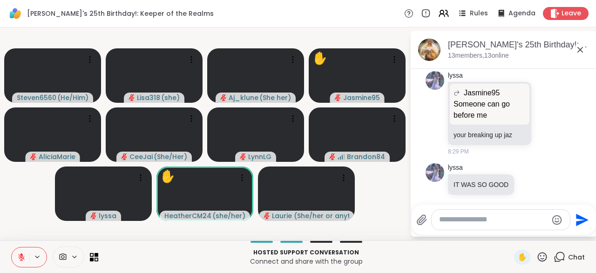
click at [454, 225] on textarea "Type your message" at bounding box center [493, 220] width 108 height 10
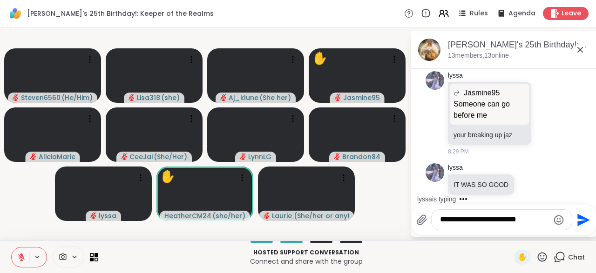
scroll to position [3716, 0]
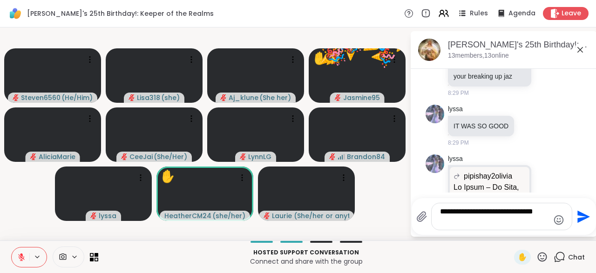
type textarea "**********"
click at [584, 219] on icon "Send" at bounding box center [583, 216] width 13 height 13
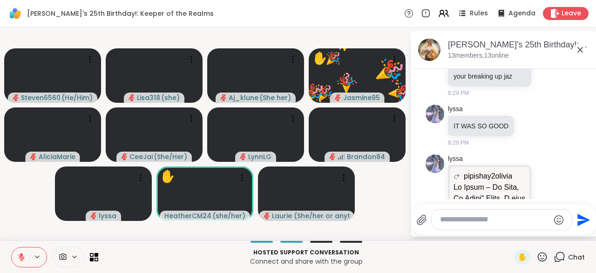
scroll to position [3775, 0]
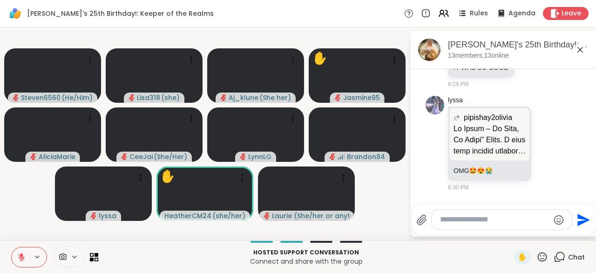
click at [541, 199] on div "[PERSON_NAME] [PERSON_NAME] IM SO PROUD OF YOU 8:30 PM" at bounding box center [505, 225] width 114 height 52
click at [547, 220] on icon at bounding box center [547, 224] width 8 height 9
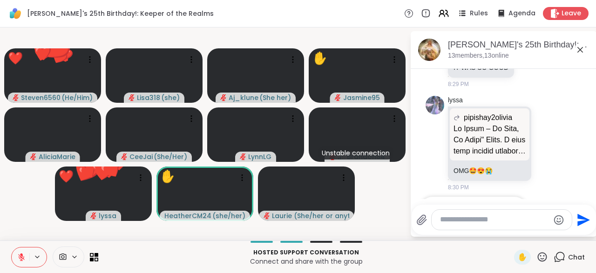
click at [471, 201] on button "Select Reaction: Heart" at bounding box center [473, 210] width 19 height 19
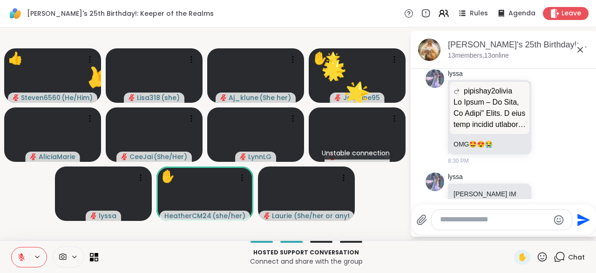
click at [545, 261] on icon at bounding box center [542, 256] width 9 height 9
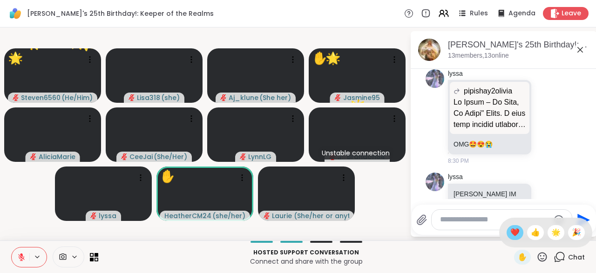
click at [512, 237] on span "❤️" at bounding box center [514, 232] width 9 height 11
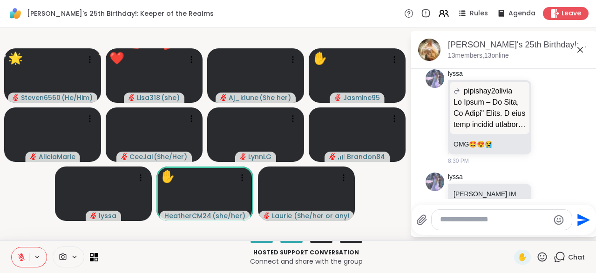
click at [541, 260] on icon at bounding box center [542, 257] width 12 height 12
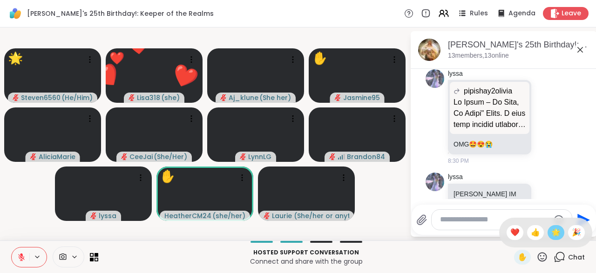
click at [555, 237] on span "🌟" at bounding box center [555, 232] width 9 height 11
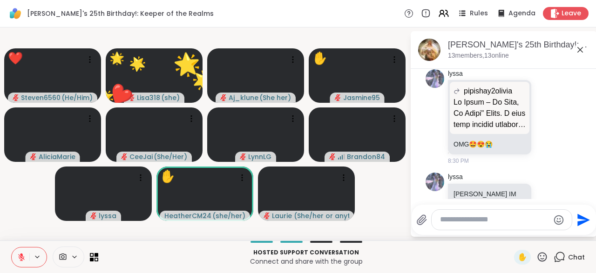
click at [540, 254] on icon at bounding box center [542, 257] width 12 height 12
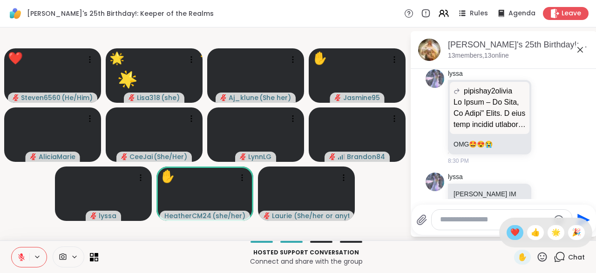
click at [510, 232] on span "❤️" at bounding box center [514, 232] width 9 height 11
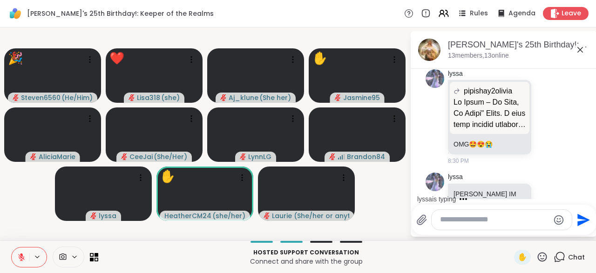
scroll to position [3851, 0]
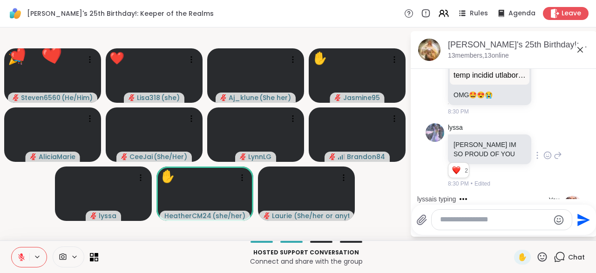
click at [545, 257] on icon at bounding box center [542, 257] width 12 height 12
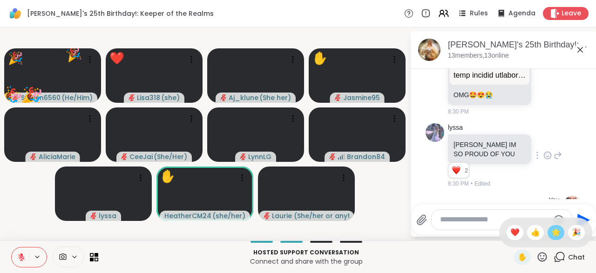
click at [555, 234] on span "🌟" at bounding box center [555, 232] width 9 height 11
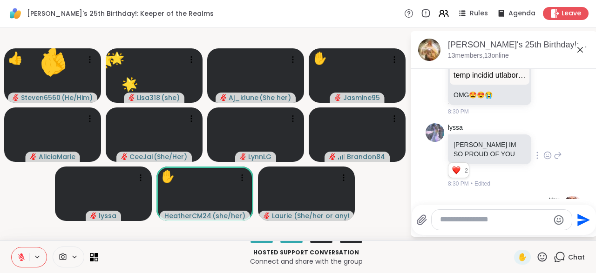
click at [490, 270] on div "Select Reaction: Thumbs up" at bounding box center [490, 274] width 8 height 8
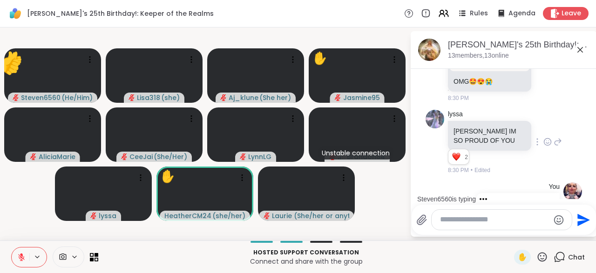
click at [545, 258] on icon at bounding box center [542, 257] width 12 height 12
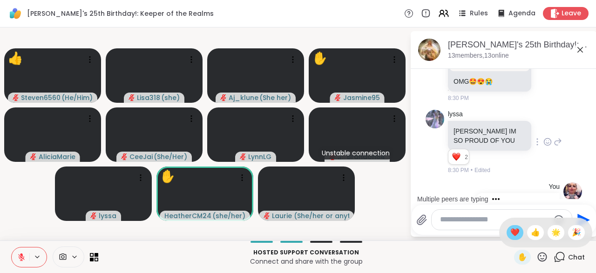
click at [514, 237] on span "❤️" at bounding box center [514, 232] width 9 height 11
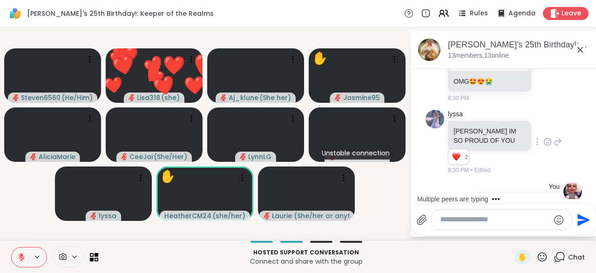
click at [544, 259] on icon at bounding box center [542, 256] width 9 height 9
click at [542, 259] on icon at bounding box center [542, 257] width 12 height 12
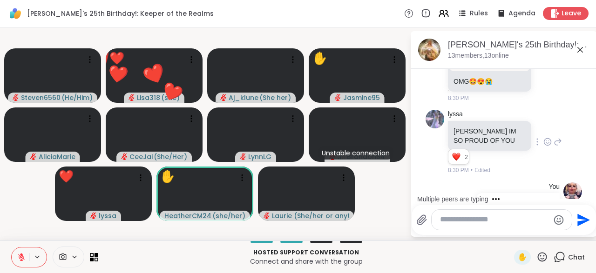
click at [541, 256] on icon at bounding box center [542, 257] width 12 height 12
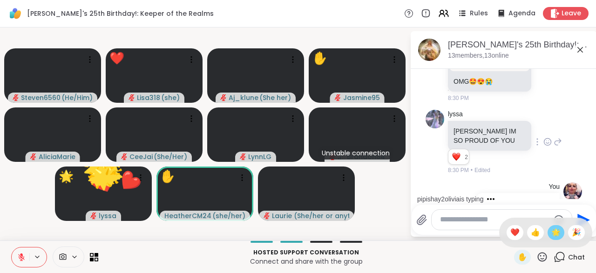
click at [553, 236] on span "🌟" at bounding box center [555, 232] width 9 height 11
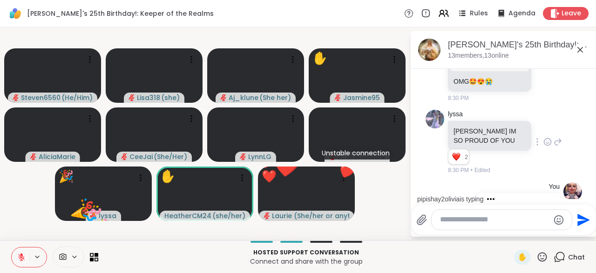
scroll to position [3932, 0]
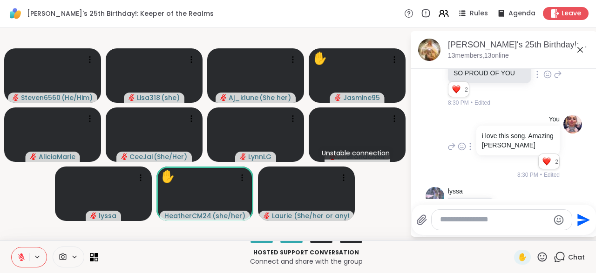
click at [456, 261] on div "Select Reaction: Thumbs up" at bounding box center [453, 265] width 8 height 8
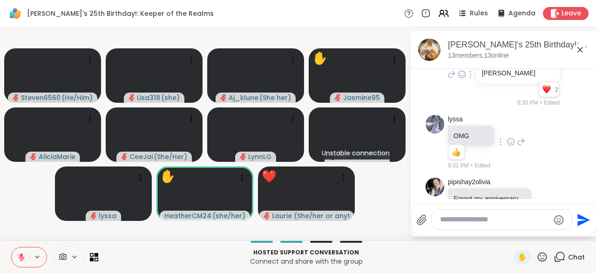
scroll to position [4062, 0]
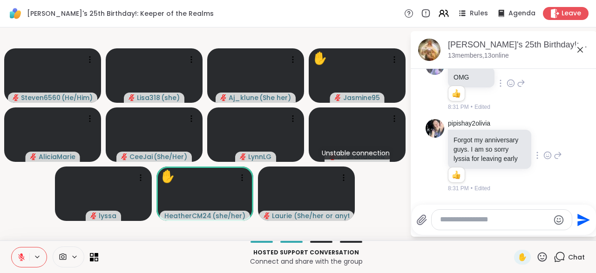
click at [475, 266] on div "Select Reaction: Heart" at bounding box center [473, 270] width 8 height 8
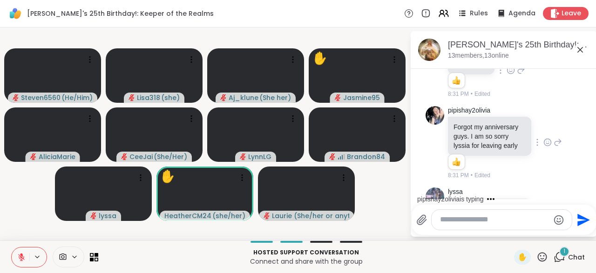
scroll to position [4138, 0]
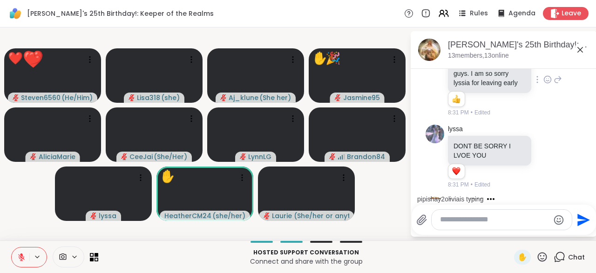
click at [543, 258] on icon at bounding box center [542, 257] width 12 height 12
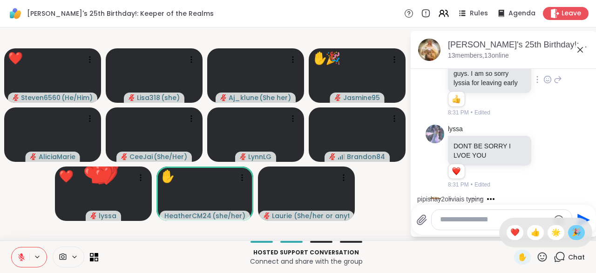
click at [577, 236] on span "🎉" at bounding box center [576, 232] width 9 height 11
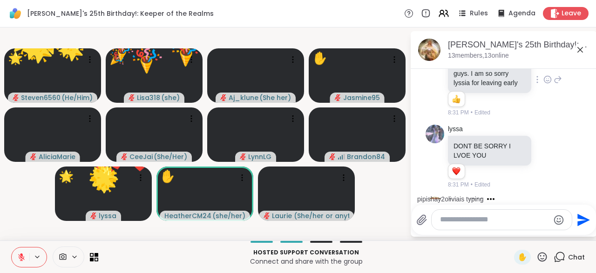
click at [543, 259] on icon at bounding box center [542, 256] width 9 height 9
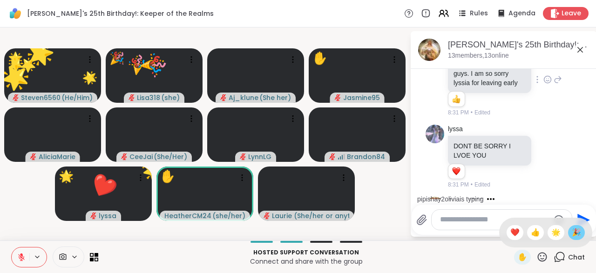
click at [573, 234] on span "🎉" at bounding box center [576, 232] width 9 height 11
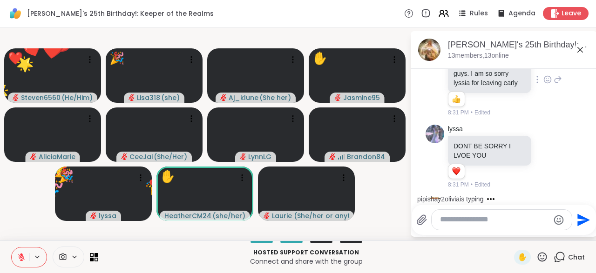
click at [543, 260] on icon at bounding box center [542, 256] width 9 height 9
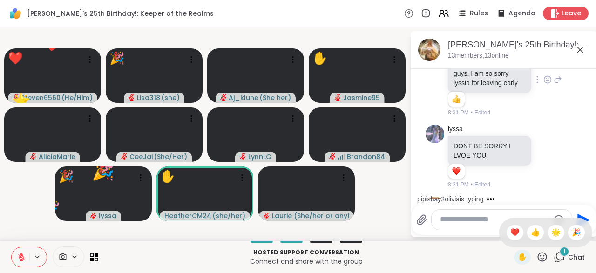
scroll to position [4249, 0]
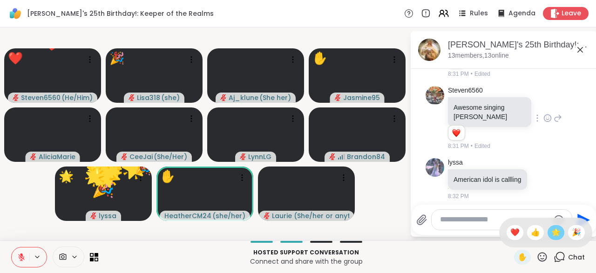
click at [555, 236] on span "🌟" at bounding box center [555, 232] width 9 height 11
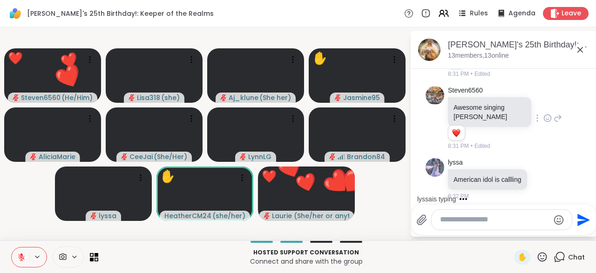
scroll to position [4299, 0]
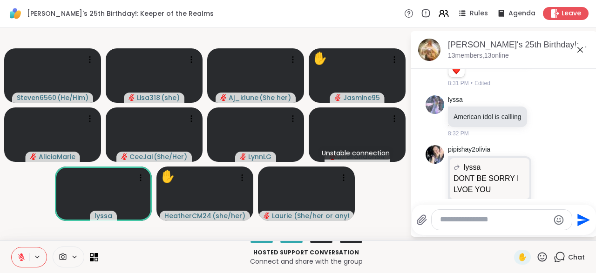
click at [454, 229] on div at bounding box center [502, 220] width 140 height 20
click at [458, 219] on textarea "Type your message" at bounding box center [494, 220] width 109 height 10
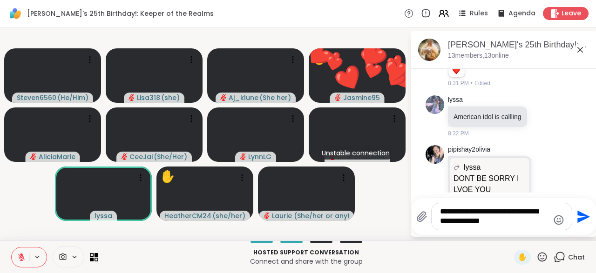
click at [468, 250] on p "Hosted support conversation" at bounding box center [306, 253] width 405 height 8
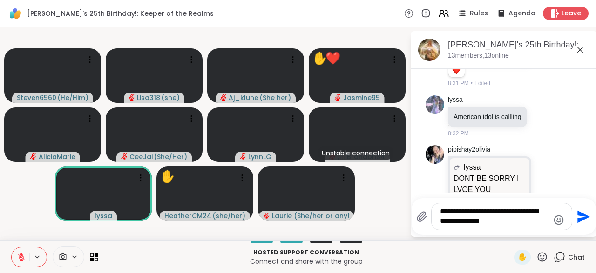
click at [468, 250] on p "Hosted support conversation" at bounding box center [306, 253] width 405 height 8
click at [522, 235] on div "**********" at bounding box center [504, 216] width 184 height 37
click at [524, 228] on div "**********" at bounding box center [502, 216] width 140 height 27
click at [516, 231] on div "**********" at bounding box center [504, 216] width 184 height 37
click at [518, 226] on textarea "**********" at bounding box center [494, 216] width 109 height 19
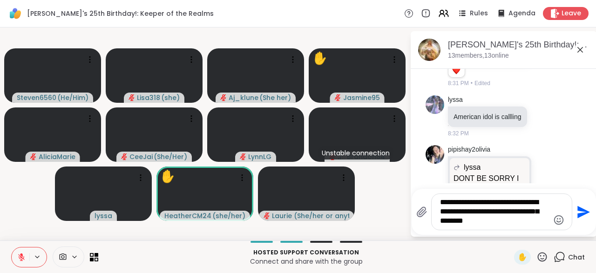
type textarea "**********"
click at [580, 219] on icon "Send" at bounding box center [582, 212] width 15 height 15
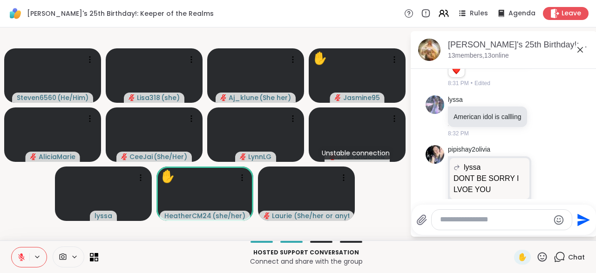
scroll to position [4389, 0]
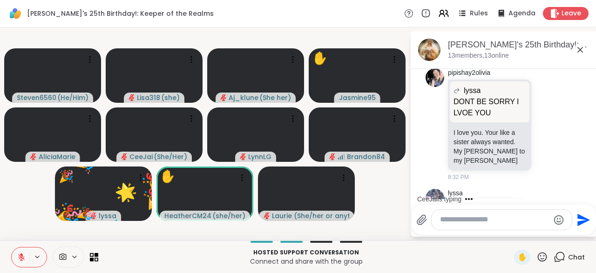
click at [543, 260] on icon at bounding box center [542, 257] width 12 height 12
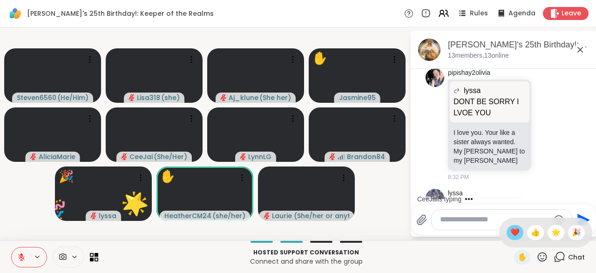
click at [510, 236] on span "❤️" at bounding box center [514, 232] width 9 height 11
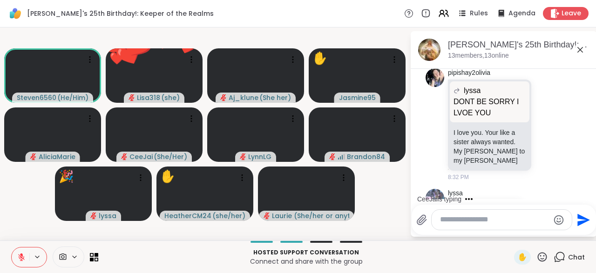
click at [540, 259] on icon at bounding box center [542, 257] width 12 height 12
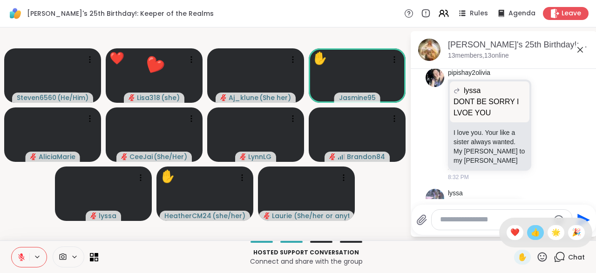
click at [532, 237] on span "👍" at bounding box center [535, 232] width 9 height 11
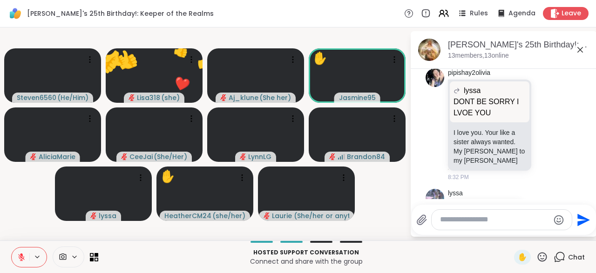
click at [541, 259] on icon at bounding box center [542, 256] width 9 height 9
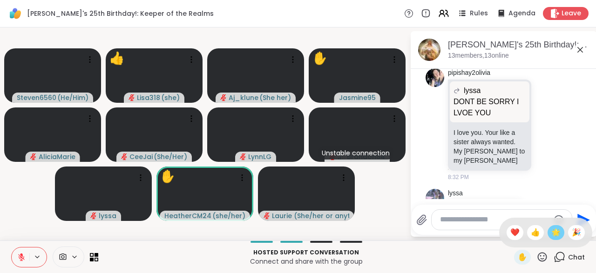
click at [554, 233] on span "🌟" at bounding box center [555, 232] width 9 height 11
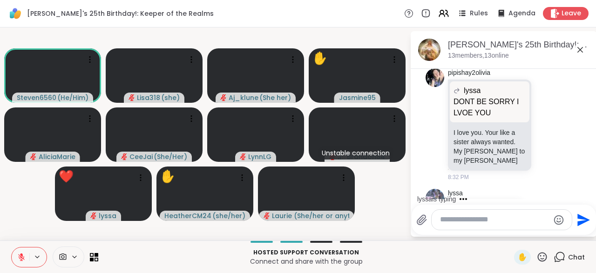
scroll to position [4438, 0]
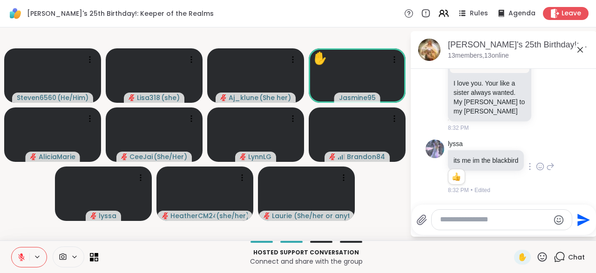
click at [581, 53] on icon at bounding box center [580, 49] width 11 height 11
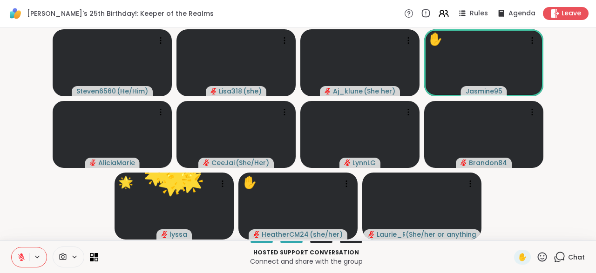
click at [543, 260] on icon at bounding box center [542, 256] width 9 height 9
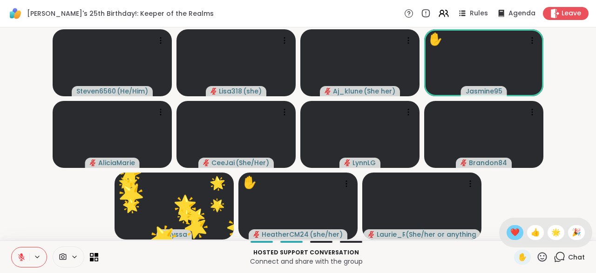
click at [511, 233] on span "❤️" at bounding box center [514, 232] width 9 height 11
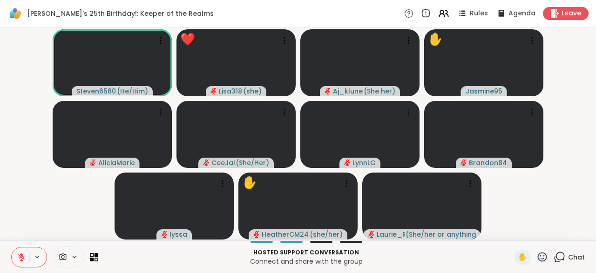
click at [547, 257] on icon at bounding box center [542, 256] width 9 height 9
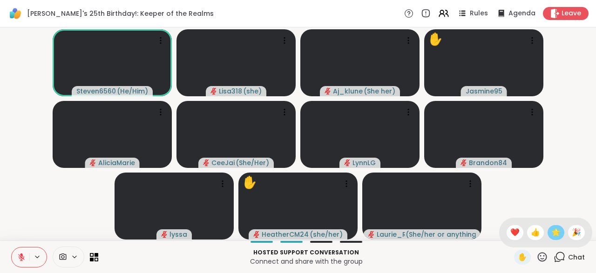
click at [553, 233] on span "🌟" at bounding box center [555, 232] width 9 height 11
click at [560, 262] on icon at bounding box center [557, 260] width 6 height 6
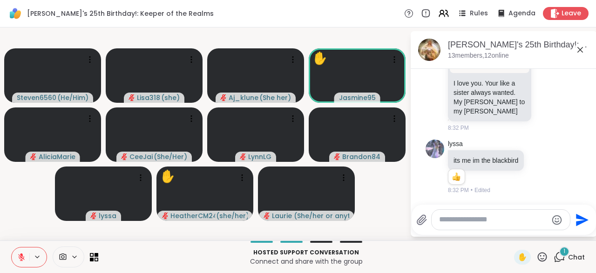
scroll to position [4497, 0]
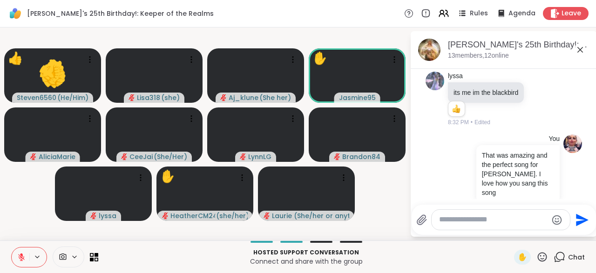
click at [548, 258] on icon at bounding box center [542, 257] width 12 height 12
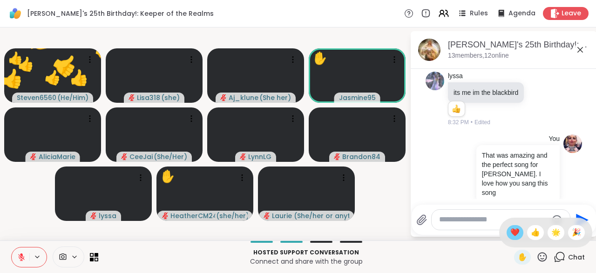
click at [511, 237] on span "❤️" at bounding box center [514, 232] width 9 height 11
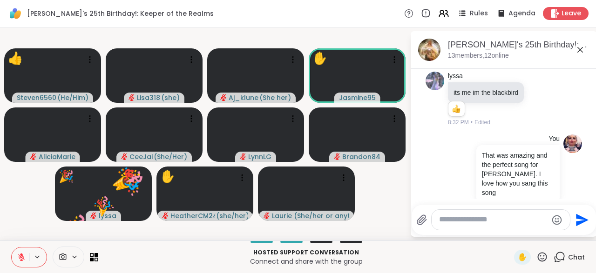
click at [540, 258] on icon at bounding box center [542, 257] width 12 height 12
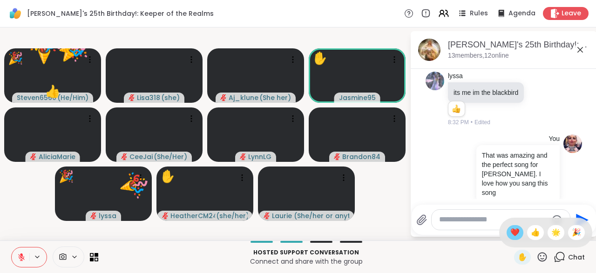
click at [512, 233] on span "❤️" at bounding box center [514, 232] width 9 height 11
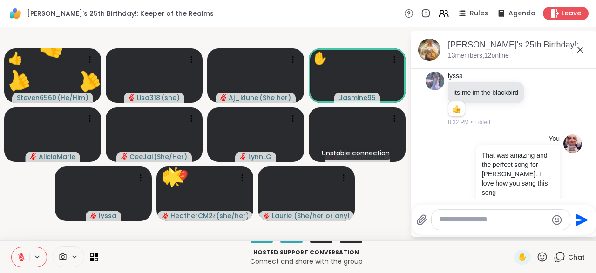
click at [544, 257] on icon at bounding box center [542, 257] width 12 height 12
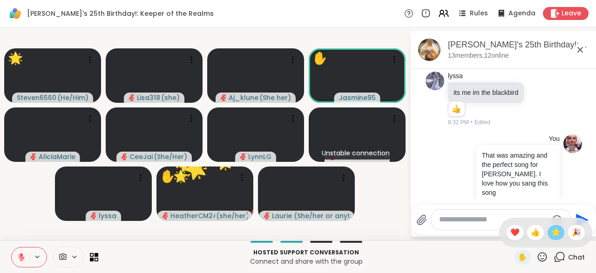
click at [554, 232] on span "🌟" at bounding box center [555, 232] width 9 height 11
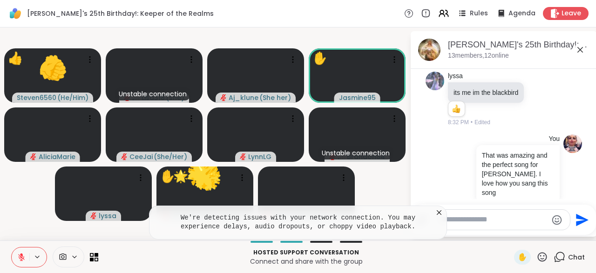
click at [442, 216] on icon at bounding box center [438, 212] width 9 height 9
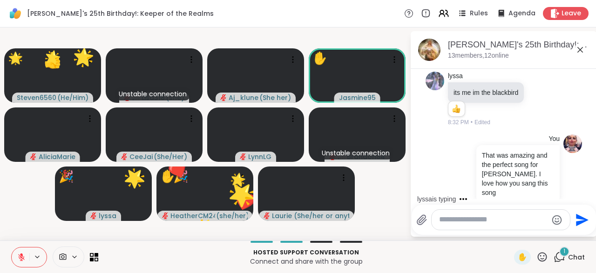
scroll to position [4546, 0]
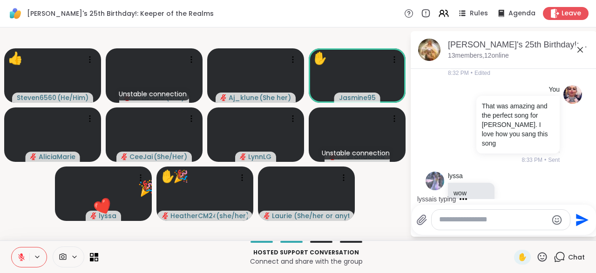
click at [471, 225] on textarea "Type your message" at bounding box center [493, 220] width 108 height 10
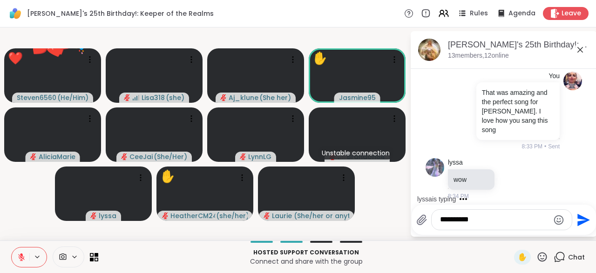
scroll to position [4618, 0]
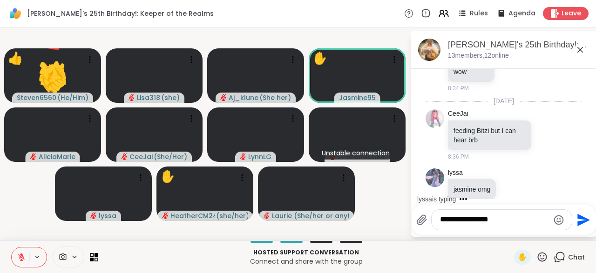
type textarea "**********"
click at [577, 220] on icon "Send" at bounding box center [582, 220] width 15 height 15
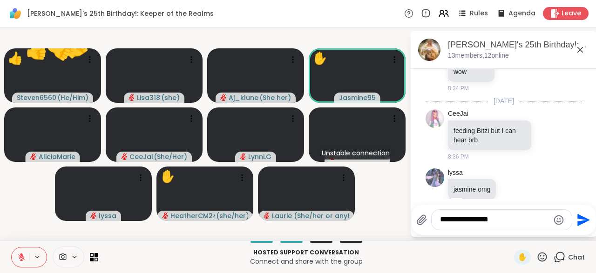
scroll to position [4717, 0]
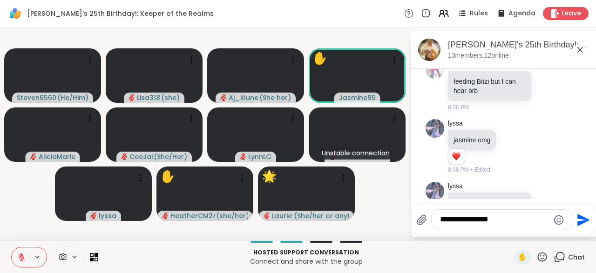
click at [547, 259] on icon at bounding box center [542, 256] width 9 height 9
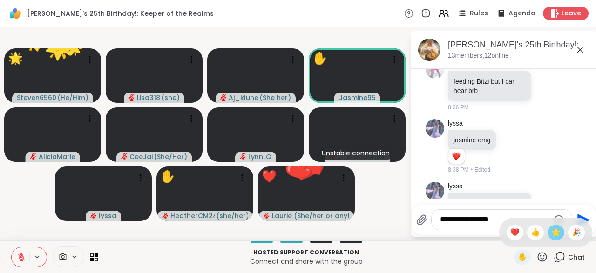
click at [555, 238] on span "🌟" at bounding box center [555, 232] width 9 height 11
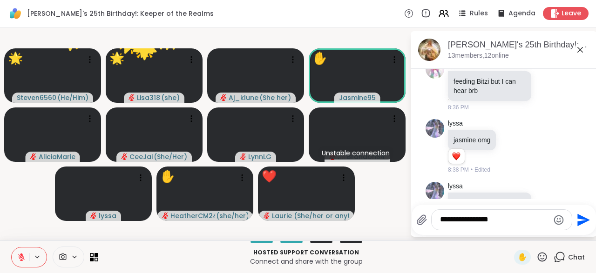
click at [544, 263] on icon at bounding box center [542, 257] width 12 height 12
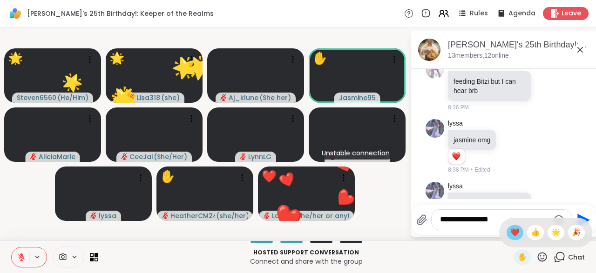
click at [515, 238] on span "❤️" at bounding box center [514, 232] width 9 height 11
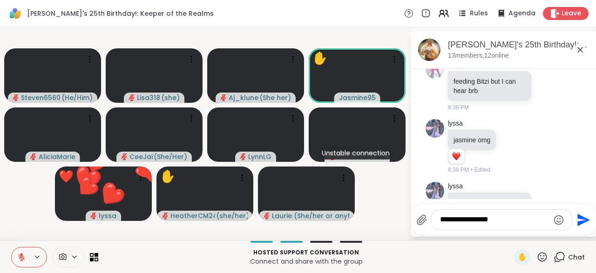
scroll to position [4766, 0]
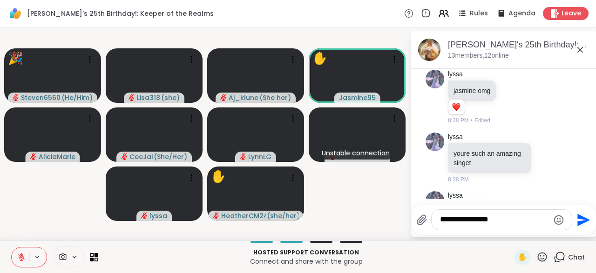
click at [548, 256] on icon at bounding box center [542, 257] width 12 height 12
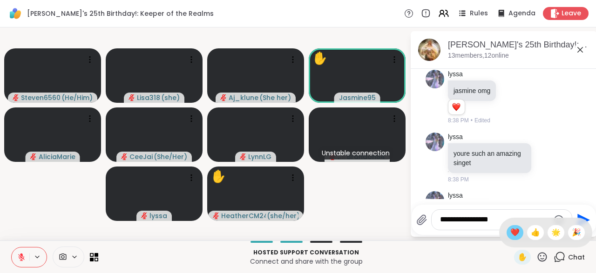
click at [510, 236] on span "❤️" at bounding box center [514, 232] width 9 height 11
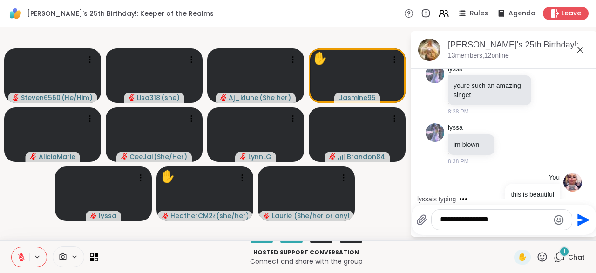
scroll to position [4902, 0]
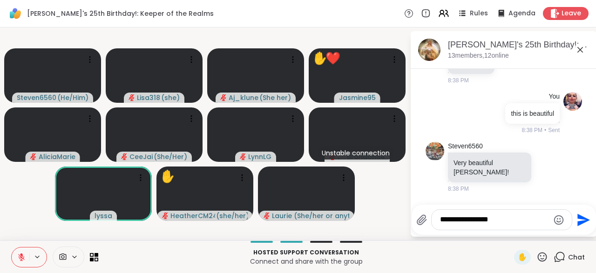
scroll to position [4974, 0]
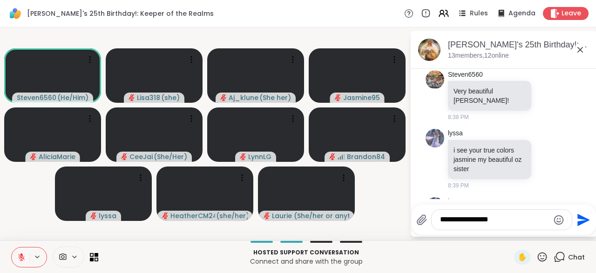
scroll to position [5455, 0]
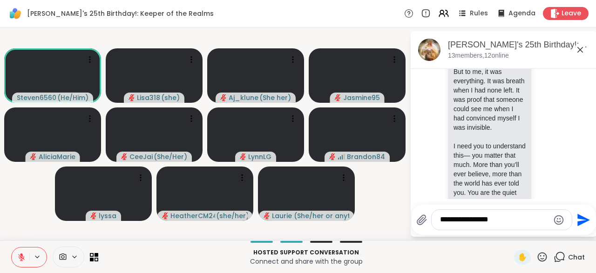
click at [451, 220] on textarea "**********" at bounding box center [494, 220] width 109 height 10
type textarea "****"
click at [575, 227] on icon "Send" at bounding box center [582, 220] width 15 height 15
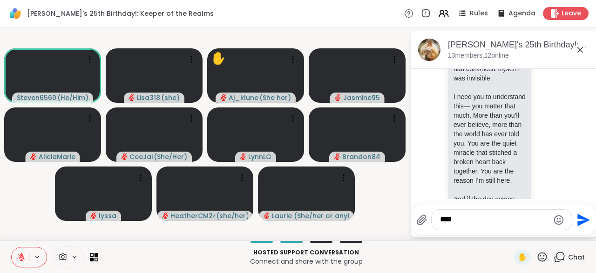
click at [452, 223] on textarea "****" at bounding box center [494, 220] width 109 height 10
type textarea "****"
click at [577, 222] on icon "Send" at bounding box center [582, 220] width 15 height 15
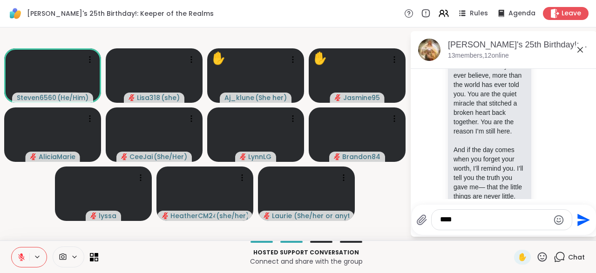
click at [458, 221] on textarea "****" at bounding box center [494, 220] width 109 height 10
type textarea "*****"
click at [572, 225] on button "Send" at bounding box center [582, 220] width 21 height 21
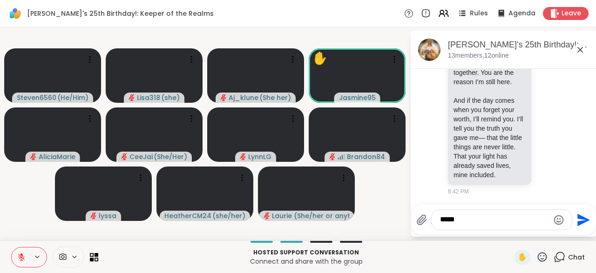
click at [459, 224] on textarea "*****" at bounding box center [494, 220] width 109 height 10
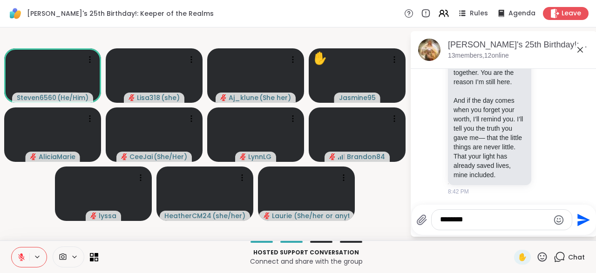
type textarea "********"
click at [583, 224] on icon "Send" at bounding box center [582, 220] width 15 height 15
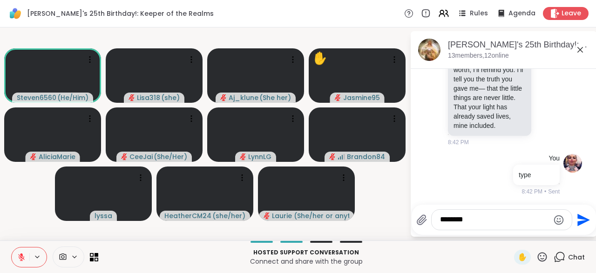
click at [453, 219] on textarea "********" at bounding box center [494, 220] width 109 height 10
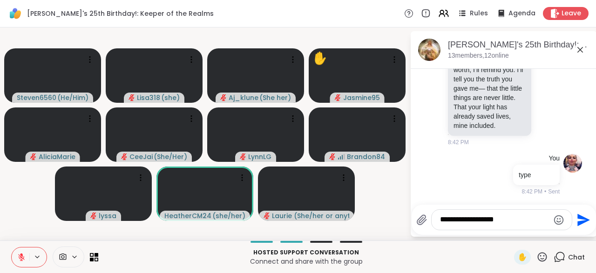
type textarea "**********"
click at [581, 222] on icon "Send" at bounding box center [583, 220] width 13 height 13
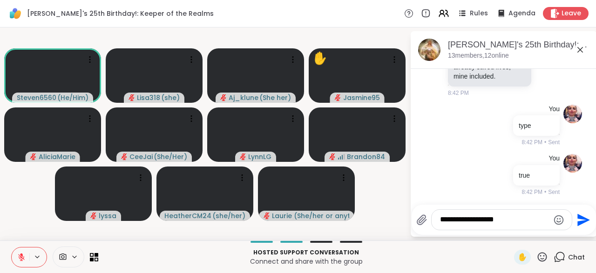
click at [452, 223] on textarea "**********" at bounding box center [494, 220] width 109 height 10
type textarea "**********"
click at [578, 227] on icon "Send" at bounding box center [582, 220] width 15 height 15
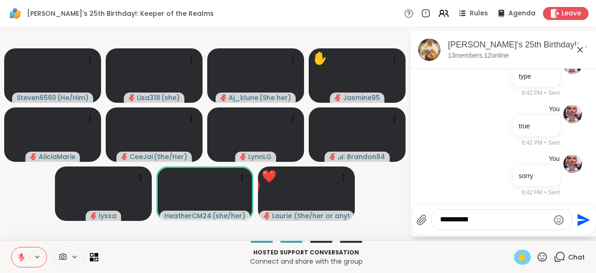
click at [526, 263] on div "✋" at bounding box center [522, 257] width 17 height 15
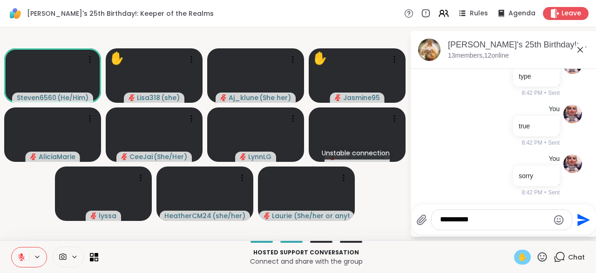
click at [521, 257] on span "✋" at bounding box center [522, 257] width 9 height 11
click at [527, 263] on span "✋" at bounding box center [522, 257] width 9 height 11
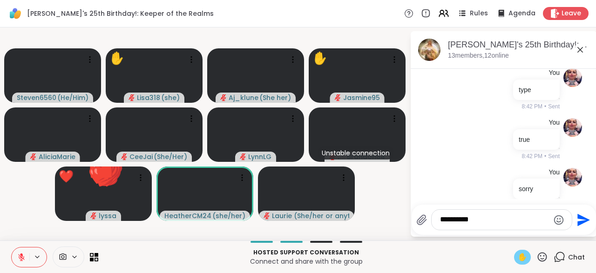
scroll to position [5765, 0]
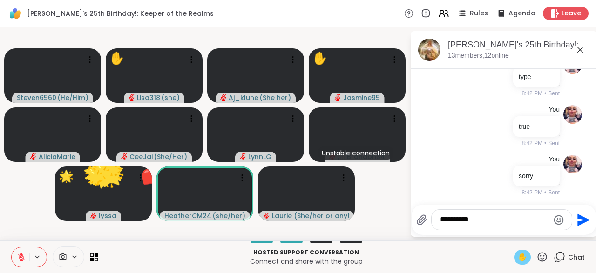
click at [524, 258] on span "✋" at bounding box center [522, 257] width 9 height 11
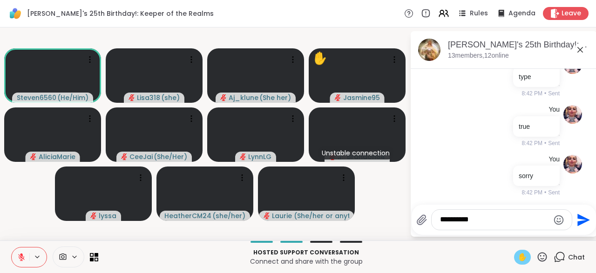
scroll to position [5778, 0]
click at [465, 222] on textarea "**********" at bounding box center [494, 220] width 109 height 10
click at [524, 263] on span "✋" at bounding box center [522, 257] width 9 height 11
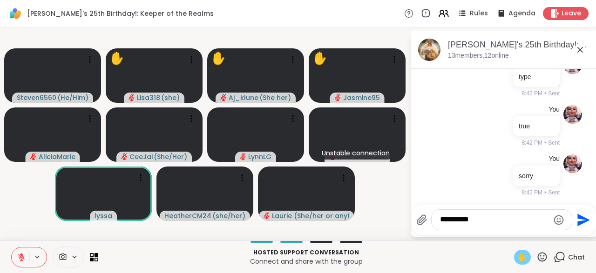
click at [523, 256] on span "✋" at bounding box center [522, 257] width 9 height 11
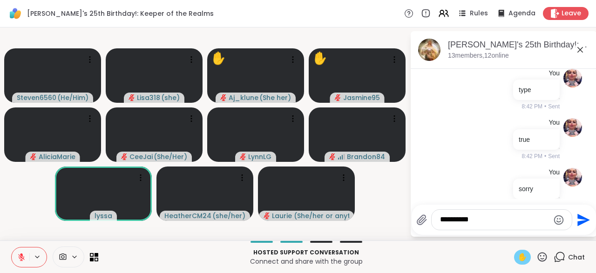
scroll to position [5791, 0]
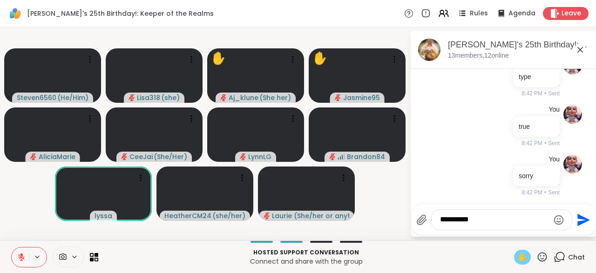
click at [523, 258] on span "✋" at bounding box center [522, 257] width 9 height 11
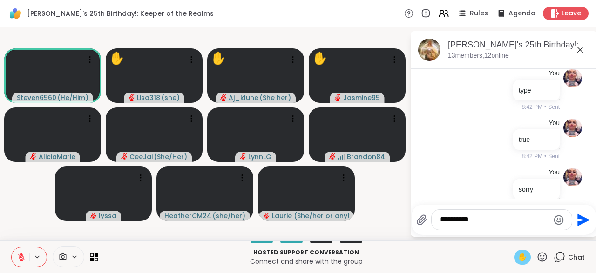
scroll to position [5805, 0]
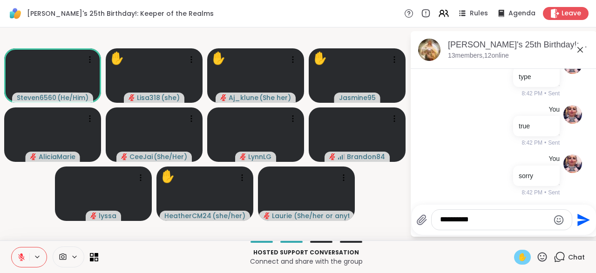
click at [522, 258] on span "✋" at bounding box center [522, 257] width 9 height 11
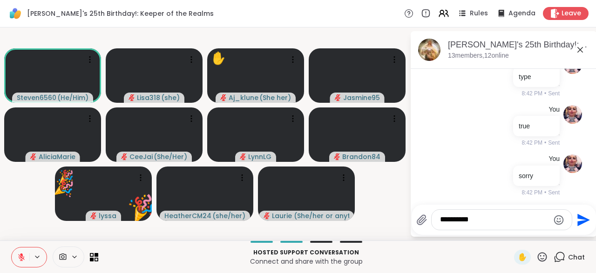
click at [545, 265] on div "Hosted support conversation Connect and share with the group ✋ Chat" at bounding box center [298, 257] width 596 height 33
click at [543, 259] on icon at bounding box center [542, 256] width 9 height 9
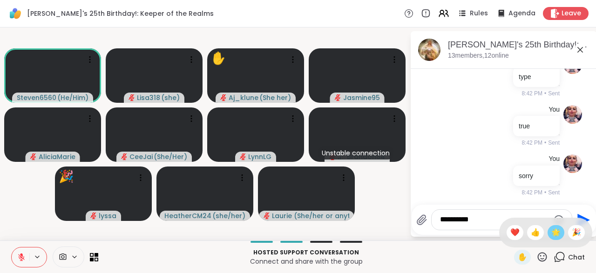
click at [557, 234] on span "🌟" at bounding box center [555, 232] width 9 height 11
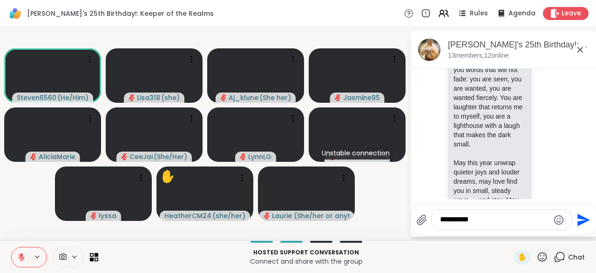
scroll to position [6622, 0]
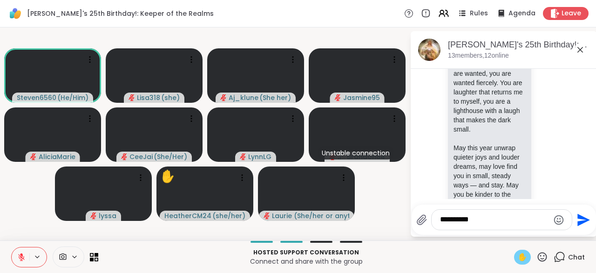
click at [523, 258] on span "✋" at bounding box center [522, 257] width 9 height 11
click at [18, 255] on icon at bounding box center [21, 257] width 8 height 8
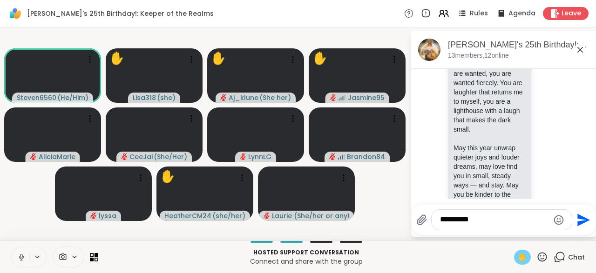
click at [522, 255] on span "✋" at bounding box center [522, 257] width 9 height 11
click at [476, 220] on textarea "**********" at bounding box center [494, 220] width 109 height 10
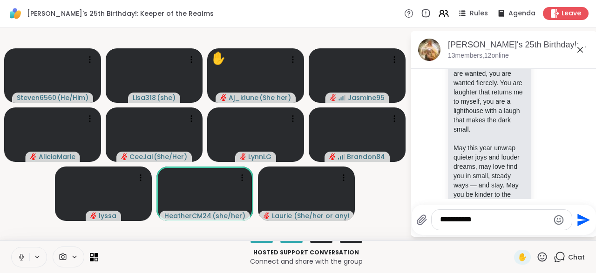
type textarea "**********"
click at [581, 228] on icon "Send" at bounding box center [582, 220] width 15 height 15
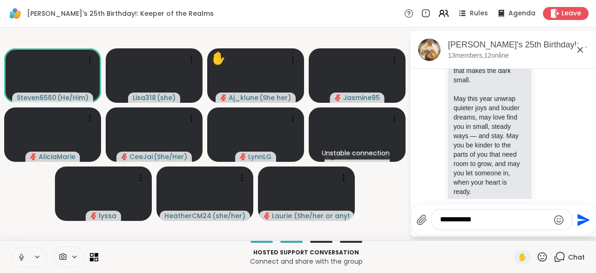
click at [453, 226] on div "**********" at bounding box center [502, 220] width 140 height 20
click at [465, 227] on div "**********" at bounding box center [502, 220] width 140 height 20
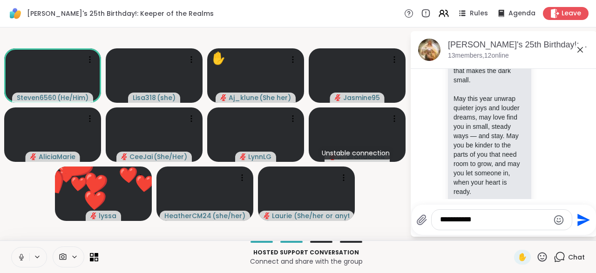
click at [465, 219] on textarea "**********" at bounding box center [494, 220] width 109 height 10
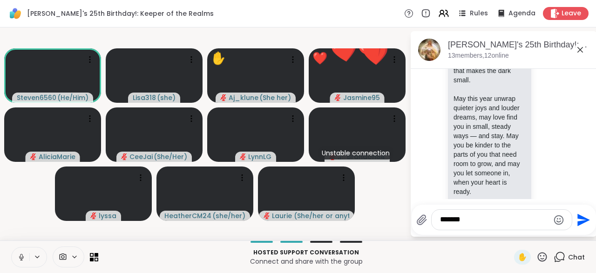
type textarea "*******"
click at [578, 226] on icon "Send" at bounding box center [583, 220] width 13 height 13
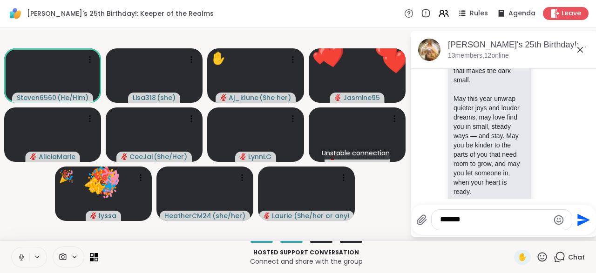
scroll to position [6720, 0]
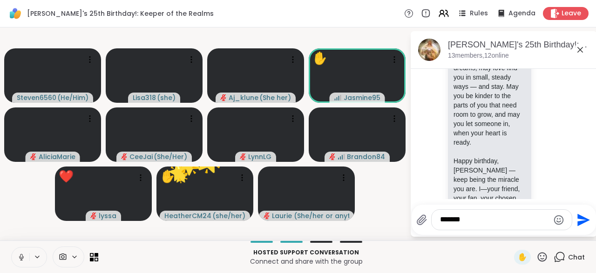
click at [541, 256] on icon at bounding box center [542, 256] width 9 height 9
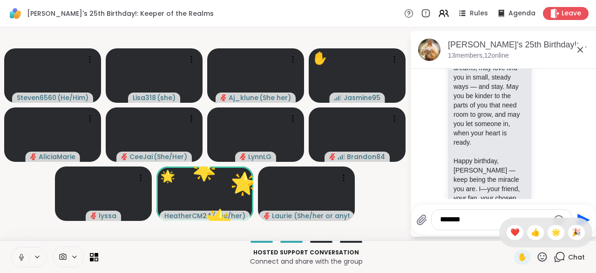
click at [508, 242] on div "✋ ❤️ 👍 🌟 🎉" at bounding box center [545, 233] width 93 height 30
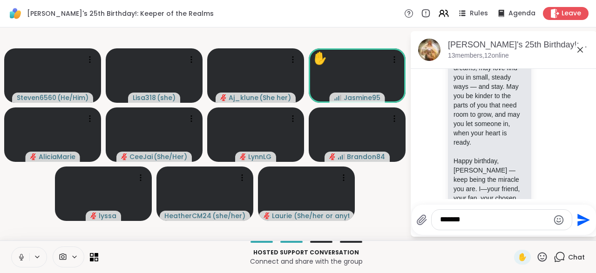
click at [544, 257] on icon at bounding box center [542, 257] width 12 height 12
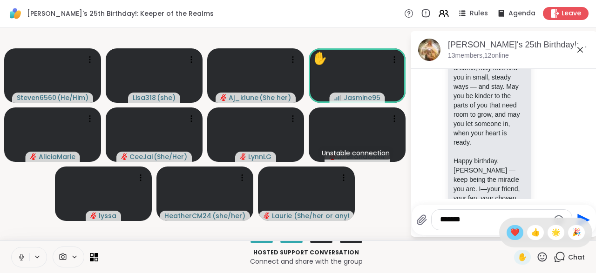
click at [507, 230] on div "❤️" at bounding box center [515, 232] width 17 height 15
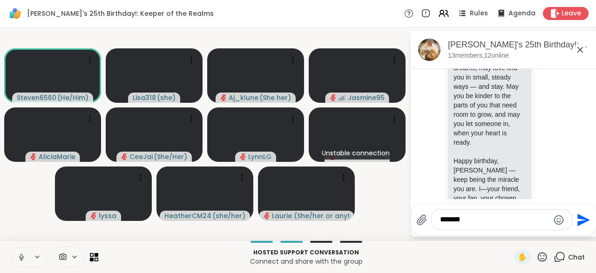
click at [453, 226] on div "*******" at bounding box center [502, 220] width 140 height 20
click at [523, 260] on span "✋" at bounding box center [522, 257] width 9 height 11
click at [522, 259] on span "✋" at bounding box center [522, 257] width 9 height 11
click at [15, 256] on button at bounding box center [21, 258] width 18 height 20
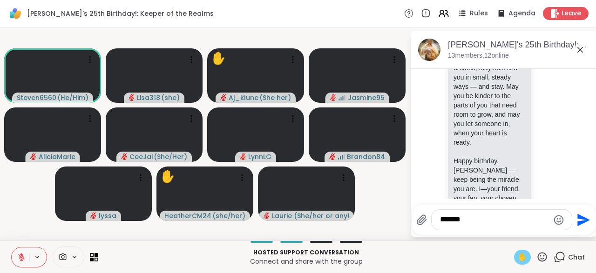
click at [519, 261] on span "✋" at bounding box center [522, 257] width 9 height 11
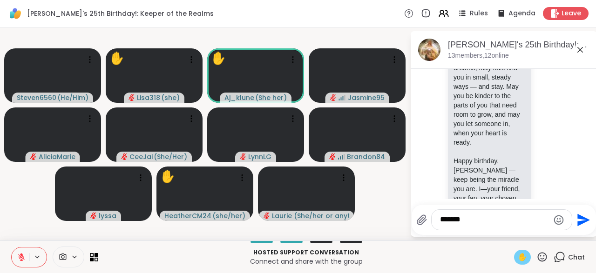
click at [521, 263] on span "✋" at bounding box center [522, 257] width 9 height 11
click at [520, 257] on span "✋" at bounding box center [522, 257] width 9 height 11
click at [522, 256] on span "✋" at bounding box center [522, 257] width 9 height 11
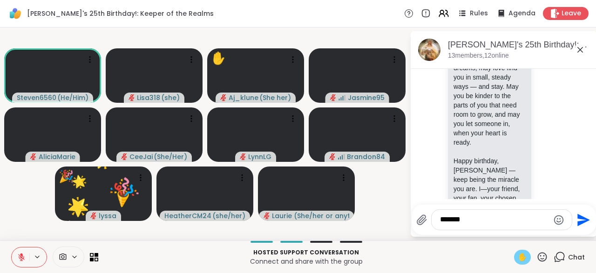
scroll to position [6783, 0]
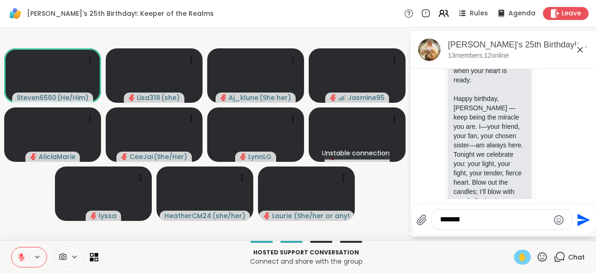
click at [523, 252] on span "✋" at bounding box center [522, 257] width 9 height 11
click at [17, 251] on button at bounding box center [21, 258] width 18 height 20
click at [522, 262] on span "✋" at bounding box center [522, 257] width 9 height 11
click at [523, 256] on span "✋" at bounding box center [522, 257] width 9 height 11
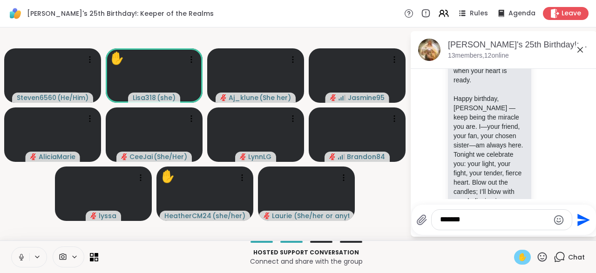
click at [524, 254] on span "✋" at bounding box center [522, 257] width 9 height 11
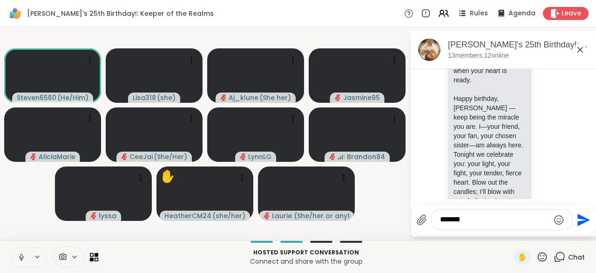
click at [452, 228] on div "*******" at bounding box center [502, 220] width 140 height 20
click at [465, 215] on div "*******" at bounding box center [502, 220] width 140 height 20
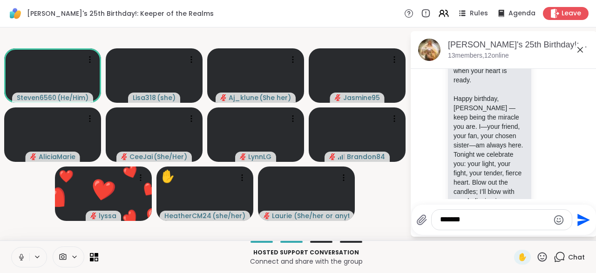
click at [459, 227] on div "*******" at bounding box center [502, 220] width 140 height 20
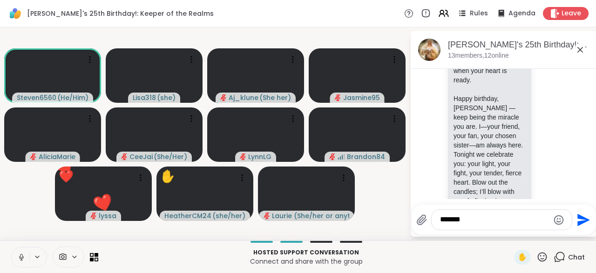
click at [462, 224] on textarea "*******" at bounding box center [494, 220] width 109 height 10
type textarea "**********"
click at [582, 223] on icon "Send" at bounding box center [583, 220] width 13 height 13
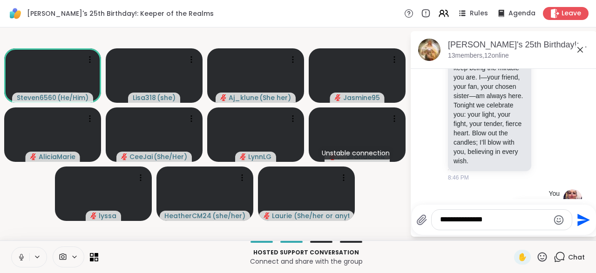
click at [27, 262] on button at bounding box center [21, 258] width 18 height 20
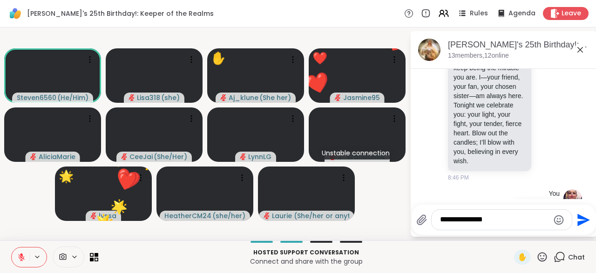
click at [543, 261] on icon at bounding box center [542, 257] width 12 height 12
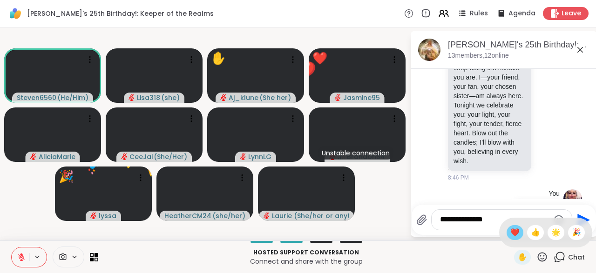
click at [510, 235] on span "❤️" at bounding box center [514, 232] width 9 height 11
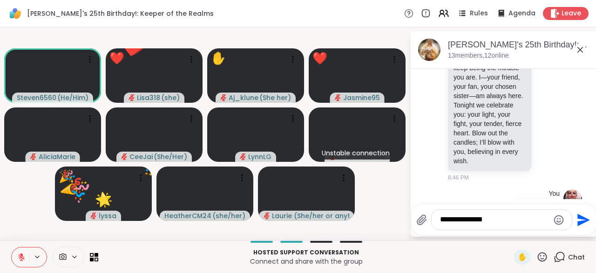
click at [544, 258] on icon at bounding box center [542, 257] width 12 height 12
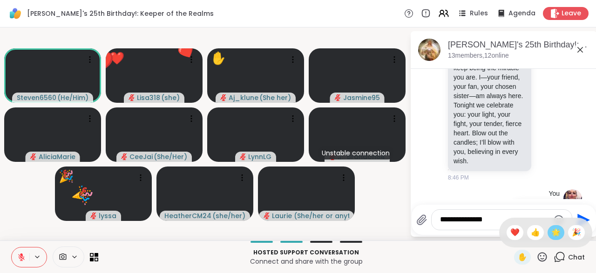
click at [554, 237] on span "🌟" at bounding box center [555, 232] width 9 height 11
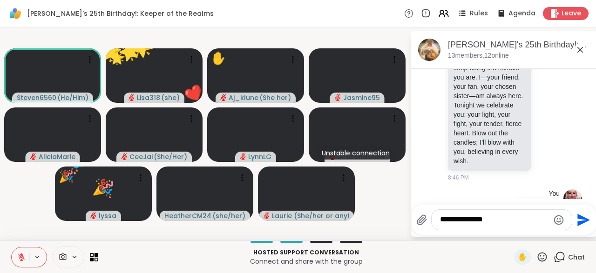
click at [544, 259] on icon at bounding box center [542, 256] width 9 height 9
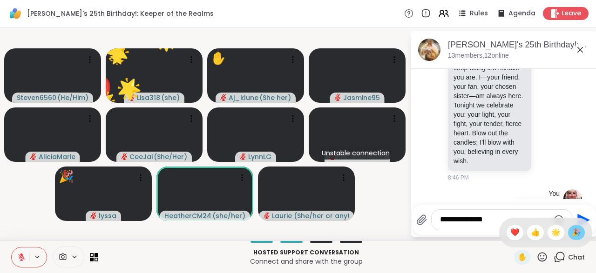
click at [576, 238] on span "🎉" at bounding box center [576, 232] width 9 height 11
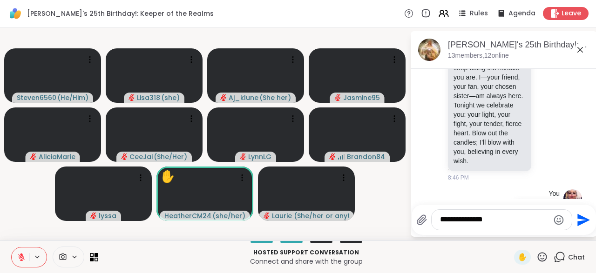
click at [460, 221] on textarea "**********" at bounding box center [494, 220] width 109 height 10
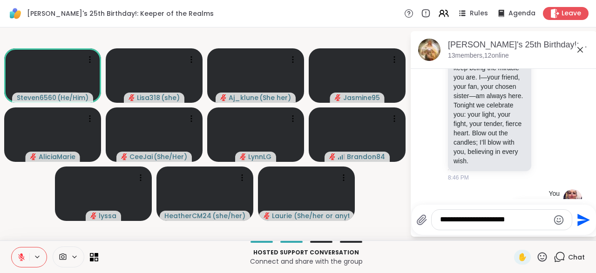
type textarea "**********"
click at [577, 224] on icon "Send" at bounding box center [583, 220] width 13 height 13
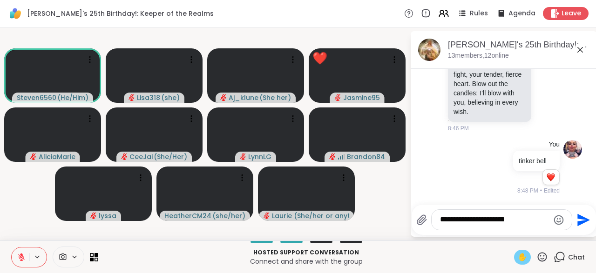
click at [522, 261] on span "✋" at bounding box center [522, 257] width 9 height 11
click at [26, 261] on button at bounding box center [21, 258] width 18 height 20
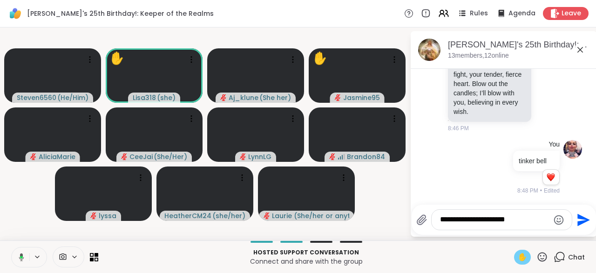
click at [27, 258] on button at bounding box center [19, 258] width 19 height 20
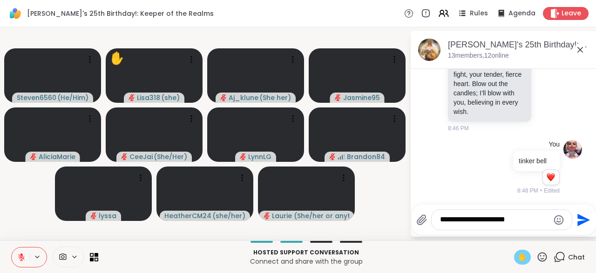
click at [20, 263] on button at bounding box center [21, 258] width 18 height 20
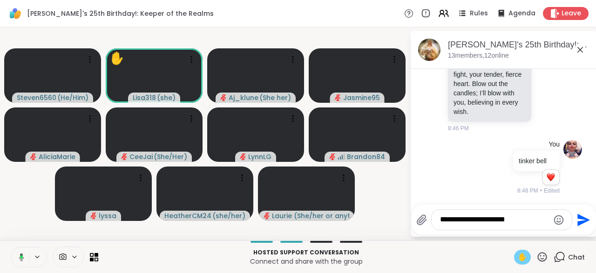
click at [528, 263] on div "✋" at bounding box center [522, 257] width 17 height 15
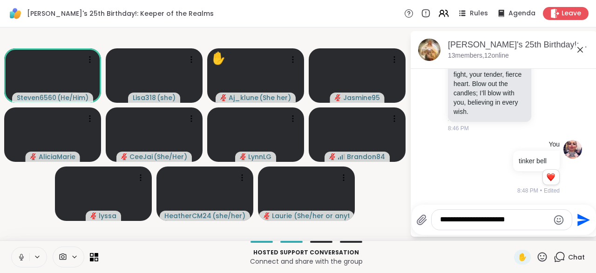
click at [28, 262] on button at bounding box center [21, 258] width 18 height 20
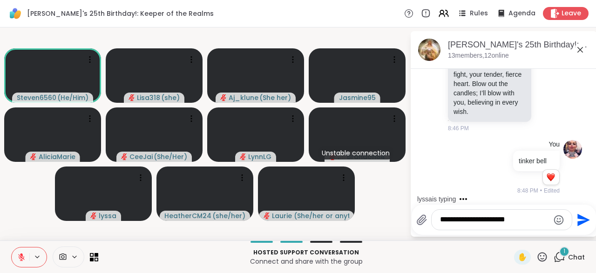
scroll to position [6931, 0]
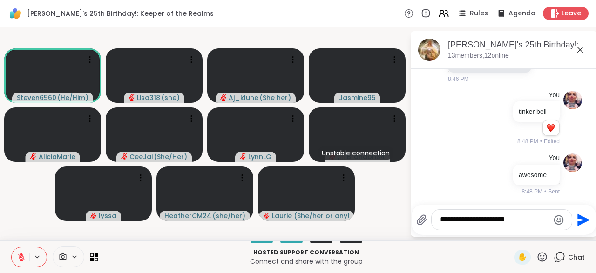
click at [580, 54] on icon at bounding box center [580, 49] width 11 height 11
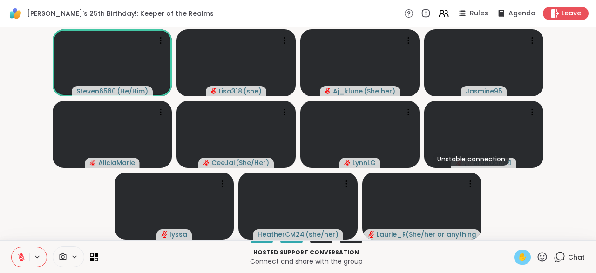
click at [524, 257] on span "✋" at bounding box center [522, 257] width 9 height 11
click at [527, 255] on span "✋" at bounding box center [522, 257] width 9 height 11
click at [523, 261] on span "✋" at bounding box center [522, 257] width 9 height 11
click at [19, 256] on icon at bounding box center [21, 257] width 8 height 8
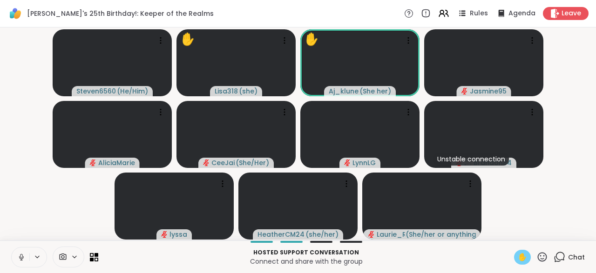
click at [523, 260] on span "✋" at bounding box center [522, 257] width 9 height 11
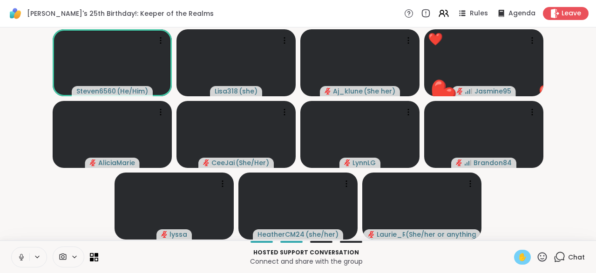
click at [524, 260] on span "✋" at bounding box center [522, 257] width 9 height 11
click at [544, 261] on icon at bounding box center [542, 257] width 12 height 12
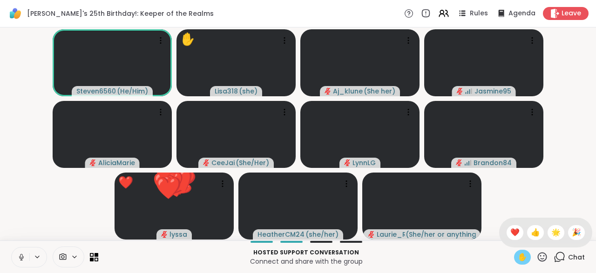
click at [522, 264] on div "✋" at bounding box center [522, 257] width 17 height 15
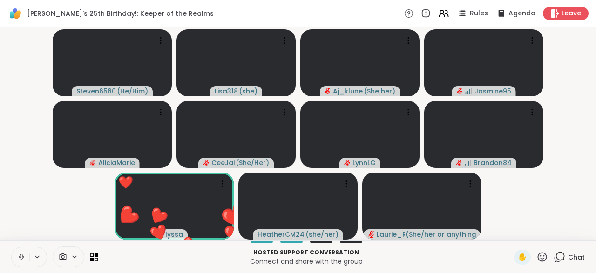
click at [541, 260] on icon at bounding box center [542, 257] width 12 height 12
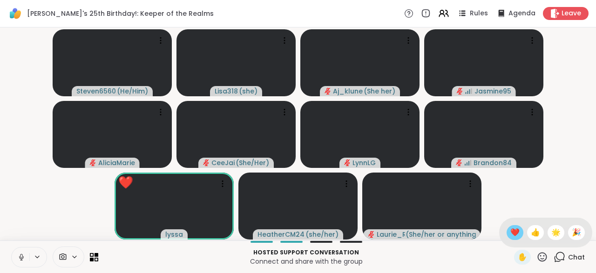
click at [513, 238] on span "❤️" at bounding box center [514, 232] width 9 height 11
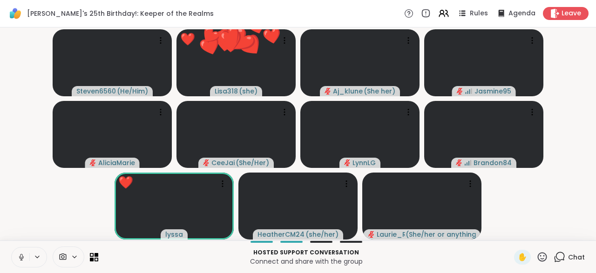
click at [541, 261] on icon at bounding box center [542, 256] width 9 height 9
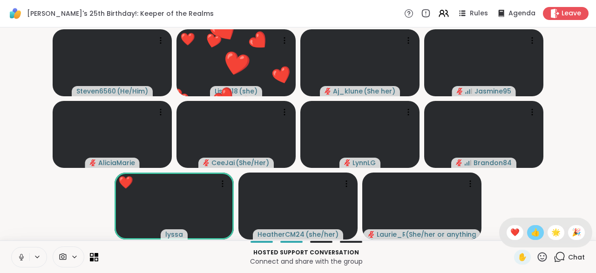
click at [533, 237] on span "👍" at bounding box center [535, 232] width 9 height 11
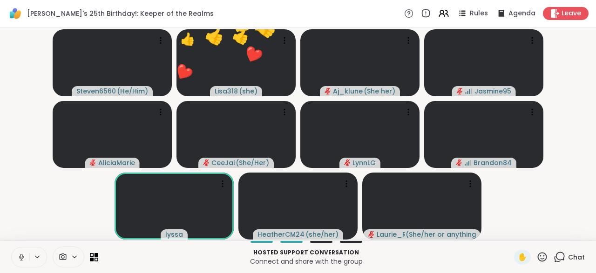
click at [542, 263] on icon at bounding box center [542, 257] width 12 height 12
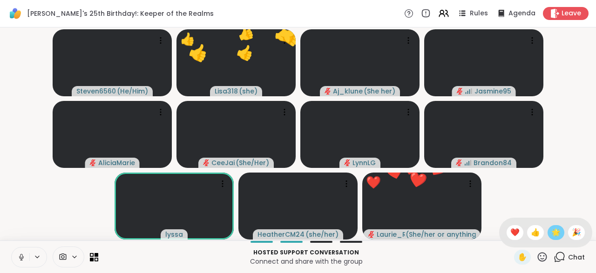
click at [554, 237] on span "🌟" at bounding box center [555, 232] width 9 height 11
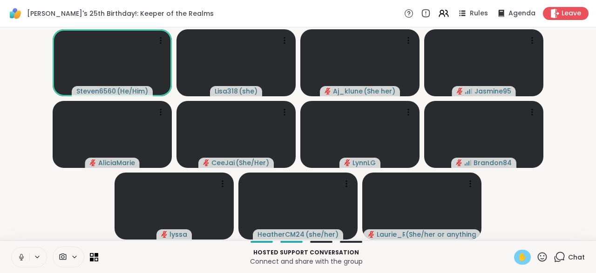
click at [522, 260] on span "✋" at bounding box center [522, 257] width 9 height 11
click at [27, 260] on button at bounding box center [21, 258] width 18 height 20
click at [523, 255] on span "✋" at bounding box center [522, 257] width 9 height 11
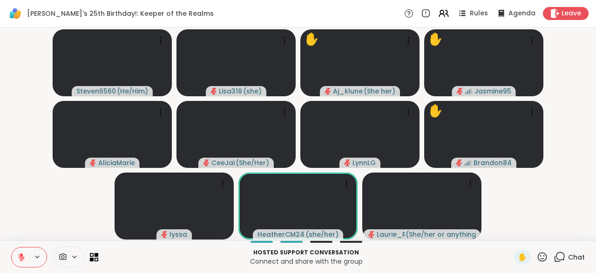
click at [21, 260] on icon at bounding box center [21, 257] width 7 height 7
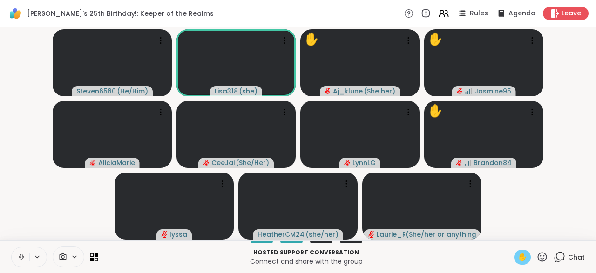
click at [525, 260] on span "✋" at bounding box center [522, 257] width 9 height 11
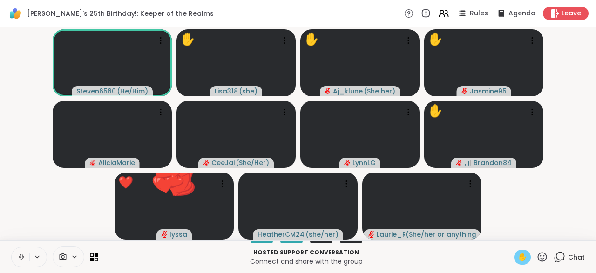
click at [524, 256] on span "✋" at bounding box center [522, 257] width 9 height 11
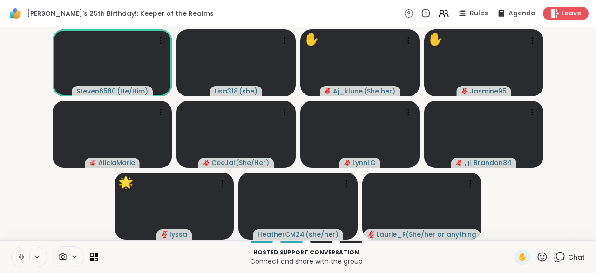
click at [21, 258] on icon at bounding box center [21, 257] width 8 height 8
click at [558, 256] on icon at bounding box center [560, 257] width 12 height 12
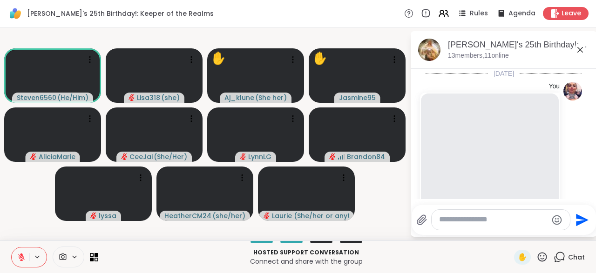
scroll to position [6935, 0]
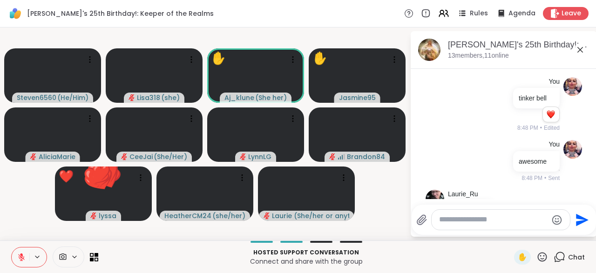
click at [447, 222] on textarea "Type your message" at bounding box center [493, 220] width 108 height 10
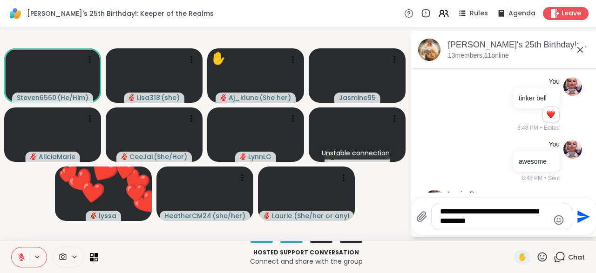
type textarea "**********"
click at [582, 219] on icon "Send" at bounding box center [583, 216] width 13 height 13
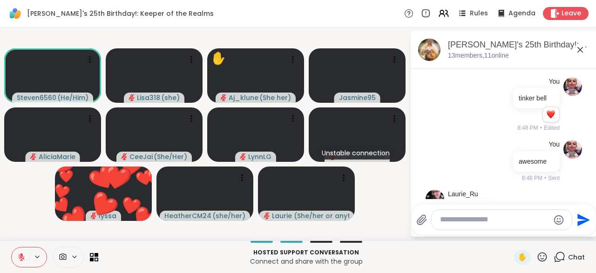
scroll to position [6994, 0]
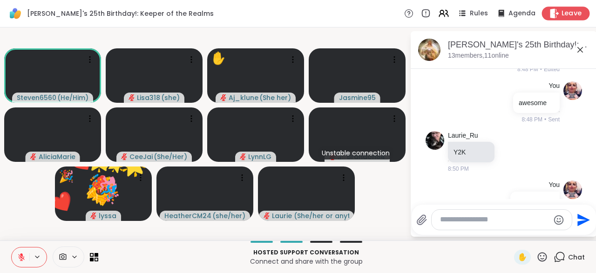
click at [568, 14] on span "Leave" at bounding box center [571, 14] width 20 height 10
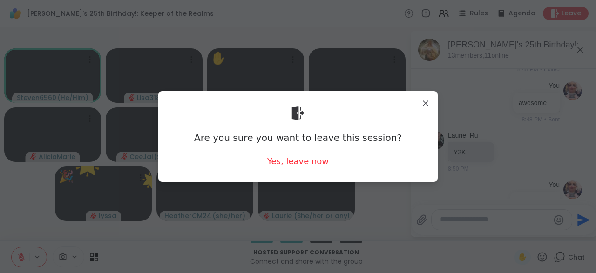
click at [316, 165] on div "Yes, leave now" at bounding box center [297, 161] width 61 height 12
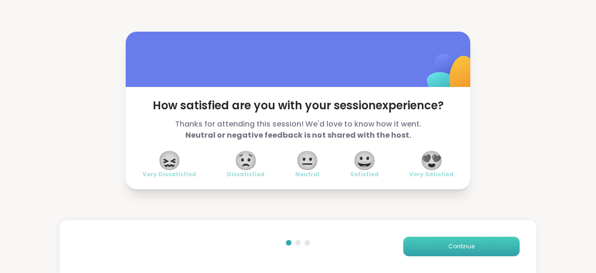
click at [464, 246] on span "Continue" at bounding box center [461, 247] width 26 height 8
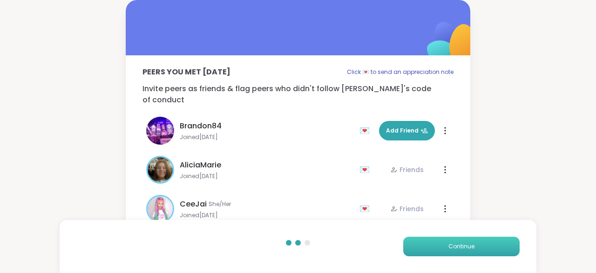
click at [466, 244] on span "Continue" at bounding box center [461, 247] width 26 height 8
